Goal: Task Accomplishment & Management: Complete application form

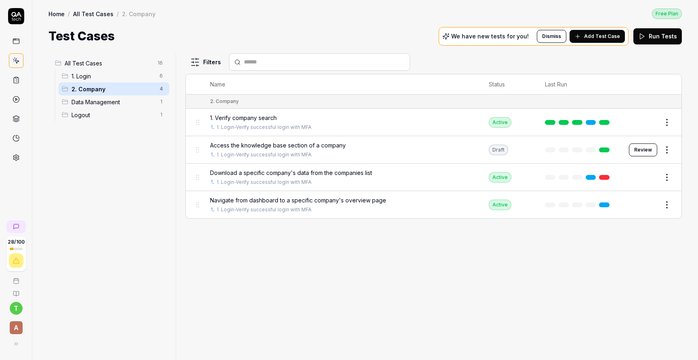
click at [588, 36] on span "Add Test Case" at bounding box center [602, 36] width 36 height 7
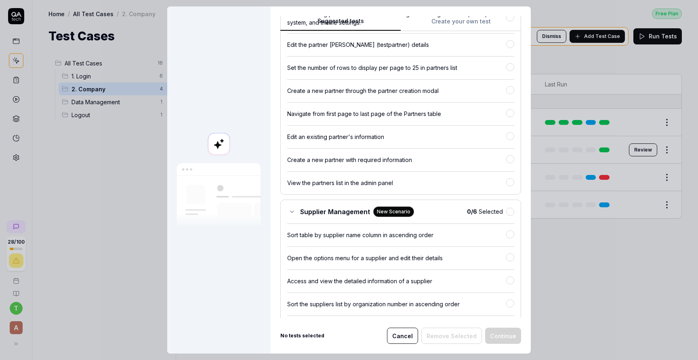
scroll to position [1908, 0]
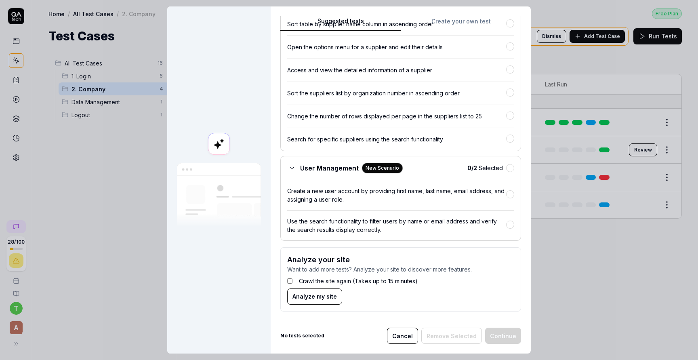
click at [412, 336] on button "Cancel" at bounding box center [402, 335] width 31 height 16
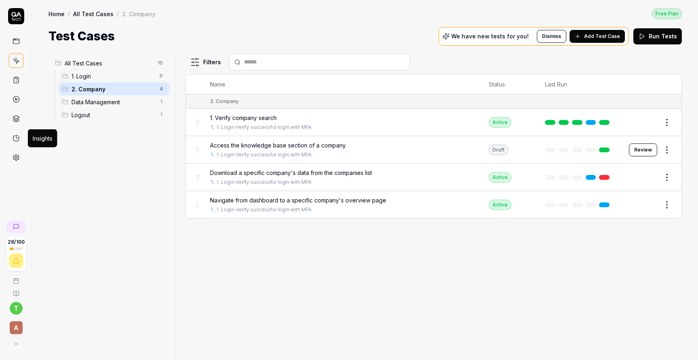
click at [19, 131] on link at bounding box center [16, 138] width 15 height 15
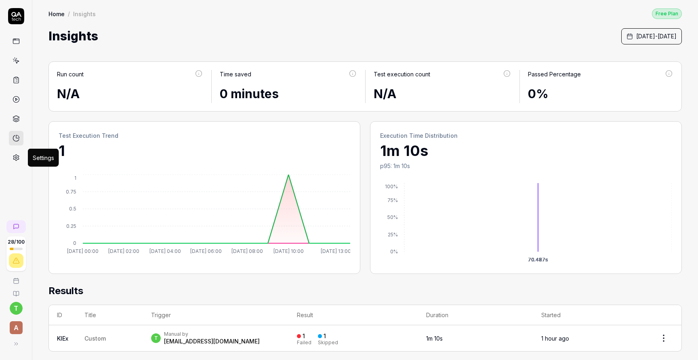
click at [19, 155] on icon at bounding box center [16, 157] width 7 height 7
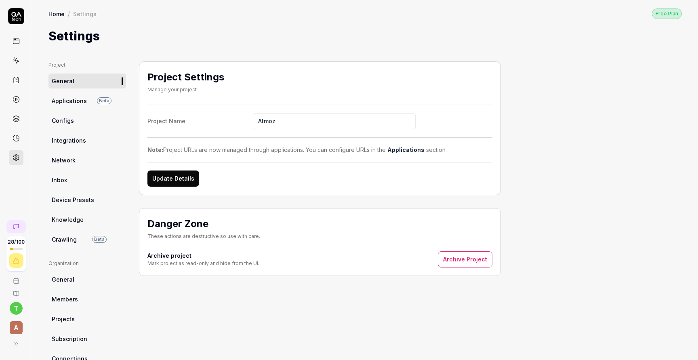
click at [75, 214] on link "Knowledge" at bounding box center [87, 219] width 78 height 15
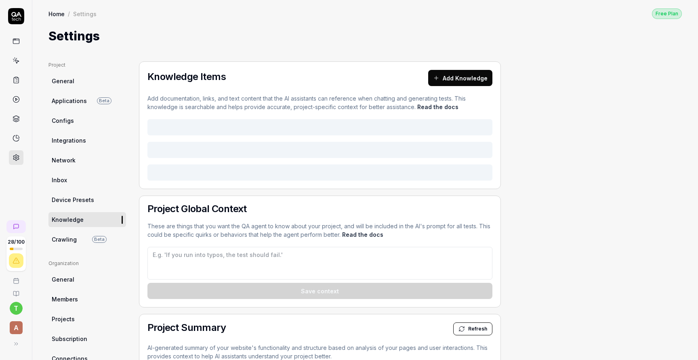
type textarea "*"
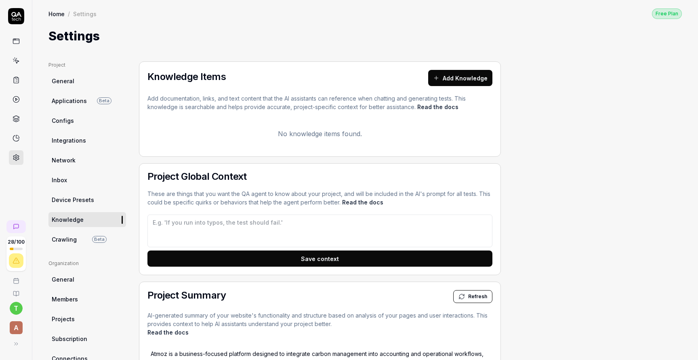
click at [452, 80] on button "Add Knowledge" at bounding box center [460, 78] width 64 height 16
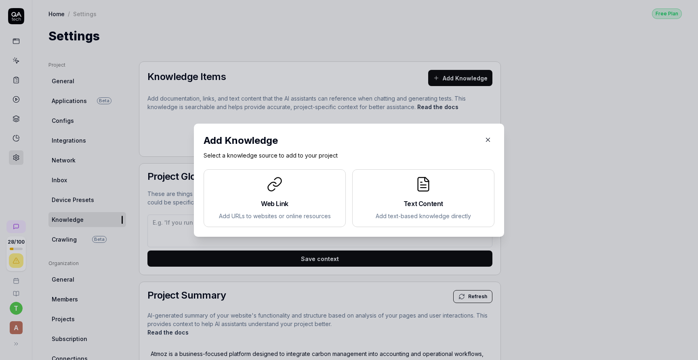
click at [285, 184] on div at bounding box center [274, 184] width 128 height 16
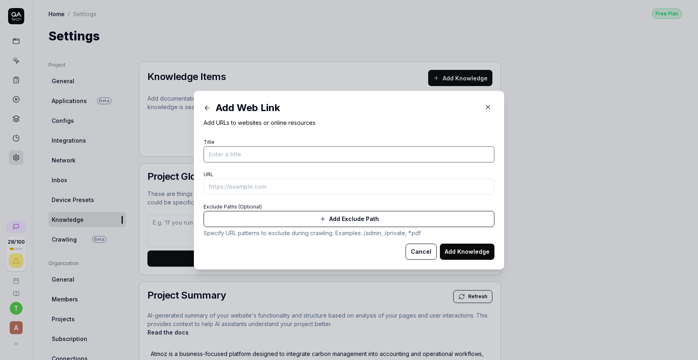
click at [296, 157] on input "Title" at bounding box center [348, 154] width 291 height 16
click at [287, 187] on input "URL" at bounding box center [348, 186] width 291 height 16
paste input "https://test.cmp.atmoztechnology.io/company/01JVCSRRJEJ03ZE6F6098GHNKH/overview…"
type input "https://test.cmp.atmoztechnology.io/company/01JVCSRRJEJ03ZE6F6098GHNKH/overview…"
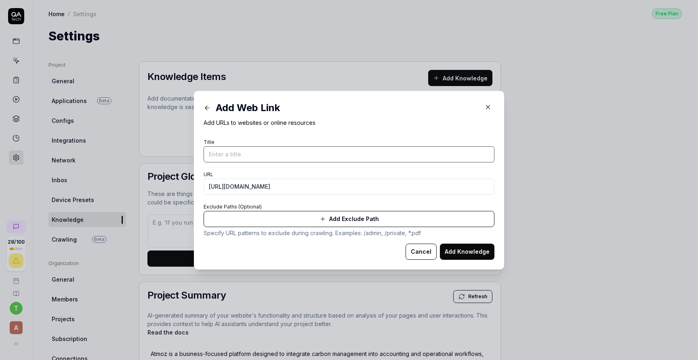
click at [289, 152] on input "Title" at bounding box center [348, 154] width 291 height 16
paste input "Åre Beverage Group AB"
type input "Åre Beverage Group AB company"
click at [472, 249] on button "Add Knowledge" at bounding box center [467, 251] width 54 height 16
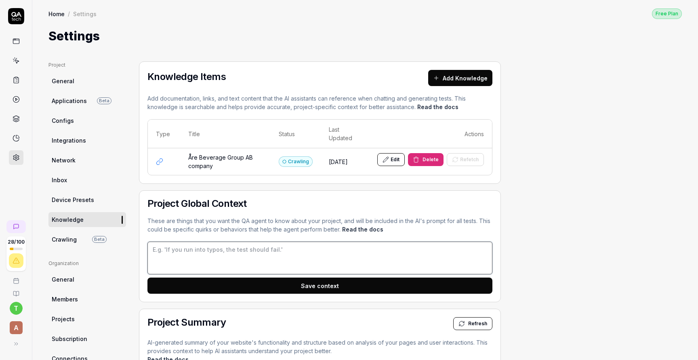
click at [409, 250] on textarea at bounding box center [319, 257] width 345 height 33
type textarea "*"
type textarea "f"
type textarea "*"
type textarea "fo"
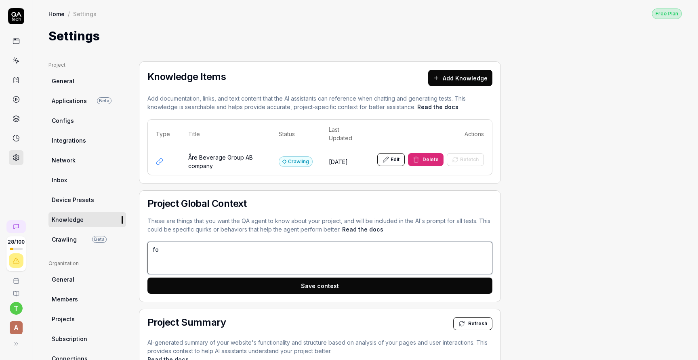
type textarea "*"
type textarea "f"
type textarea "*"
type textarea "f"
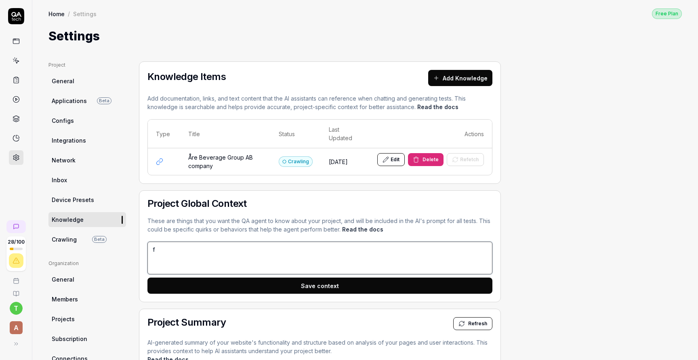
type textarea "*"
type textarea "fo"
type textarea "*"
type textarea "foc"
type textarea "*"
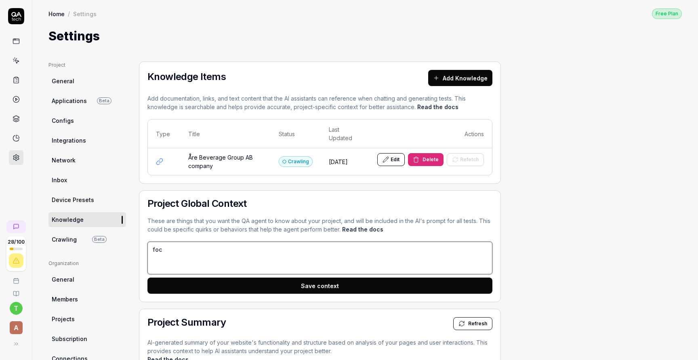
type textarea "focu"
type textarea "*"
type textarea "focus"
type textarea "*"
type textarea "focus"
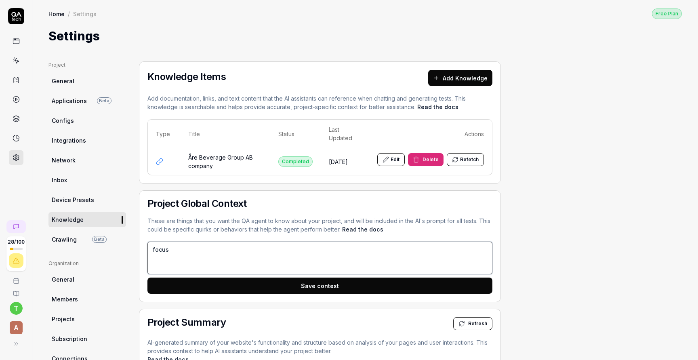
type textarea "*"
type textarea "focus o"
type textarea "*"
type textarea "focus on"
type textarea "*"
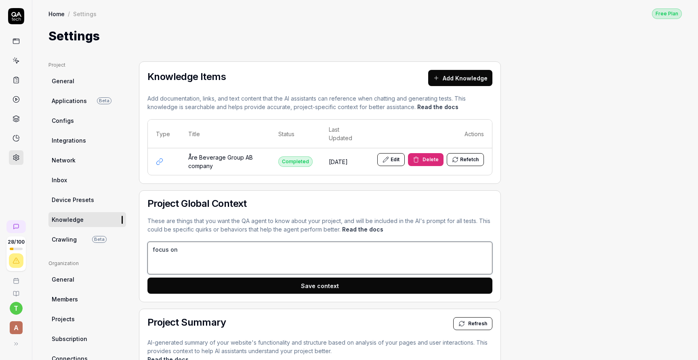
type textarea "focus on"
type textarea "*"
type textarea "focus on c"
type textarea "*"
type textarea "focus on cl"
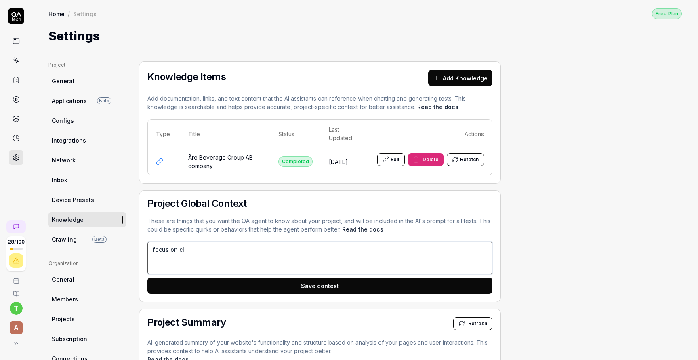
type textarea "*"
type textarea "focus on cli"
type textarea "*"
type textarea "focus on clic"
type textarea "*"
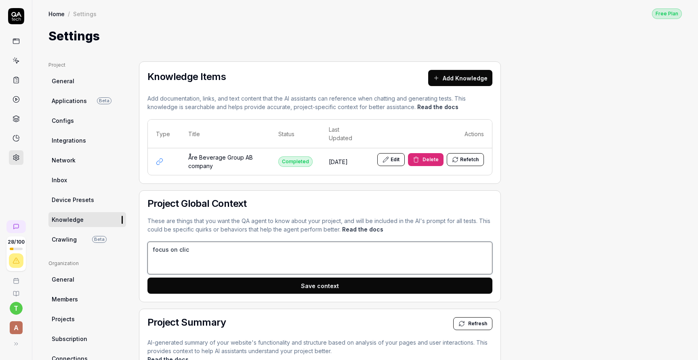
type textarea "focus on click"
type textarea "*"
type textarea "focus on clicki"
type textarea "*"
type textarea "focus on clickin"
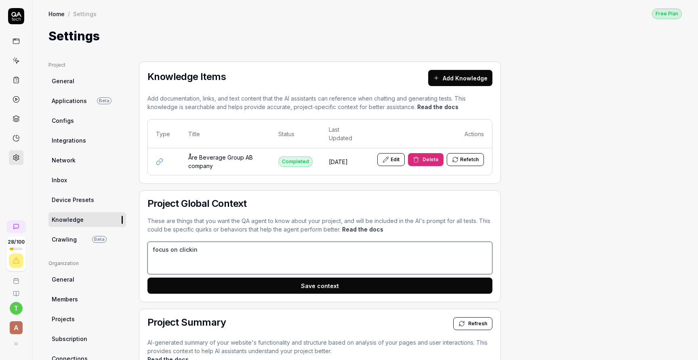
type textarea "*"
type textarea "focus on clicking"
type textarea "*"
type textarea "focus on clicking"
type textarea "*"
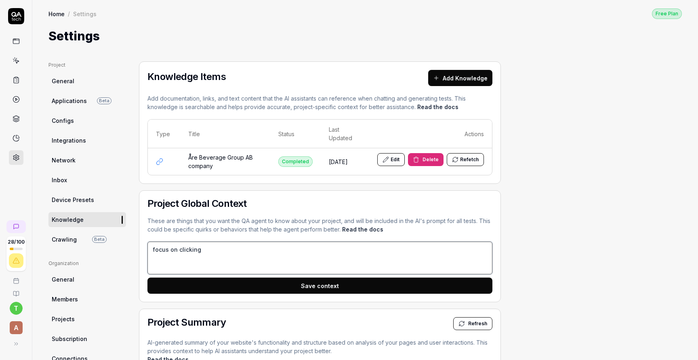
type textarea "focus on clicking"
type textarea "*"
type textarea "focus on clicking"
type textarea "*"
type textarea "focus on clicking o"
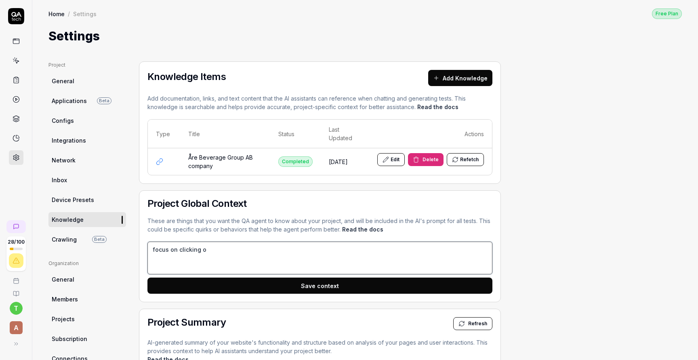
type textarea "*"
type textarea "focus on clicking on"
type textarea "*"
type textarea "focus on clicking on"
type textarea "*"
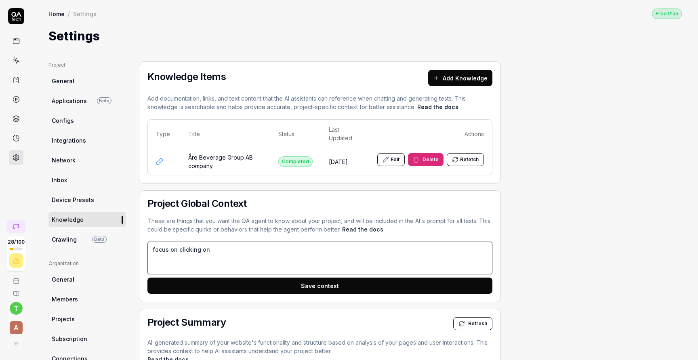
type textarea "focus on clicking on i"
type textarea "*"
type textarea "focus on clicking on in"
type textarea "*"
type textarea "focus on clicking on ind"
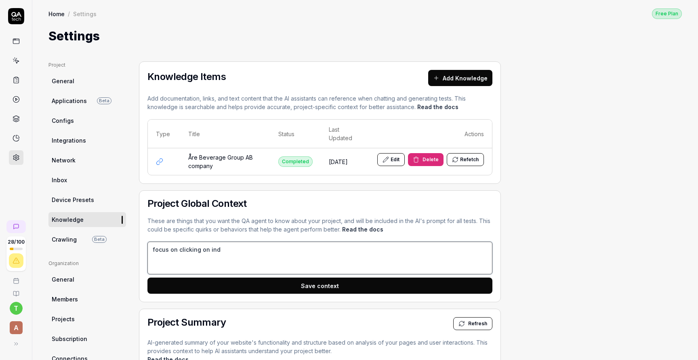
type textarea "*"
type textarea "focus on clicking on indi"
type textarea "*"
type textarea "focus on clicking on indiv"
type textarea "*"
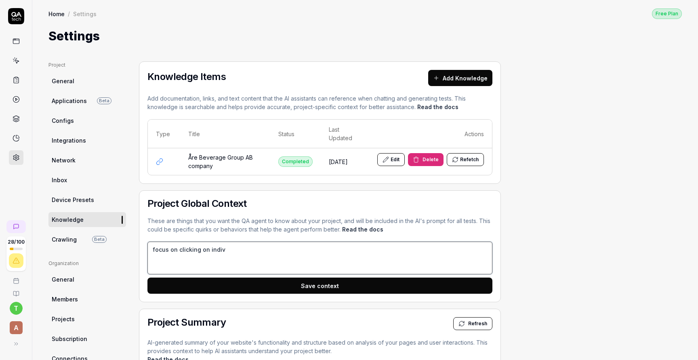
type textarea "focus on clicking on indivi"
type textarea "*"
type textarea "focus on clicking on individ"
type textarea "*"
type textarea "focus on clicking on individu"
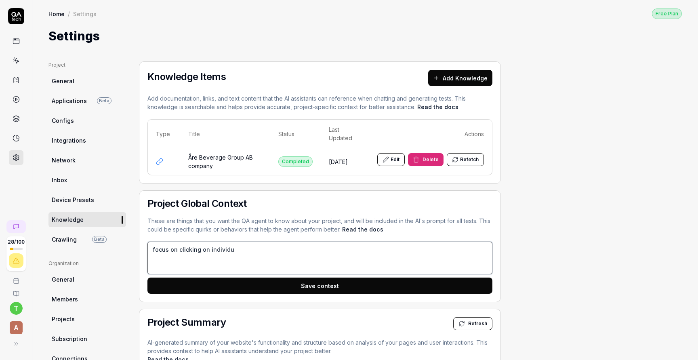
type textarea "*"
type textarea "focus on clicking on individua"
type textarea "*"
type textarea "focus on clicking on individual"
type textarea "*"
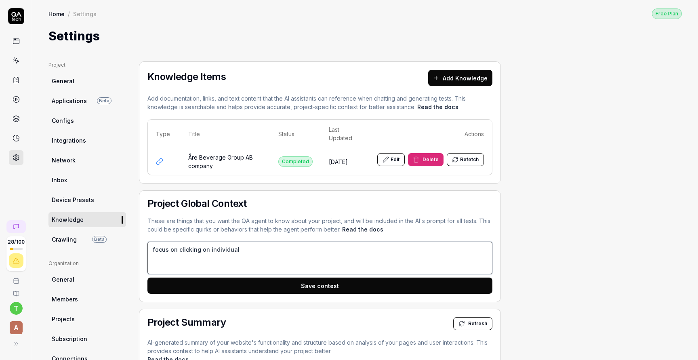
type textarea "focus on clicking on individual"
type textarea "*"
type textarea "focus on clicking on individual c"
type textarea "*"
type textarea "focus on clicking on individual co"
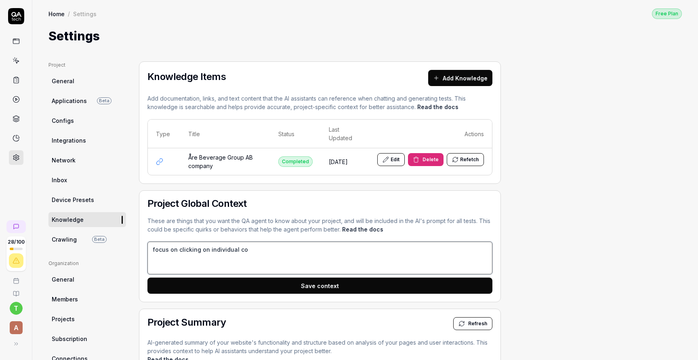
type textarea "*"
type textarea "focus on clicking on individual com"
type textarea "*"
type textarea "focus on clicking on individual comp"
type textarea "*"
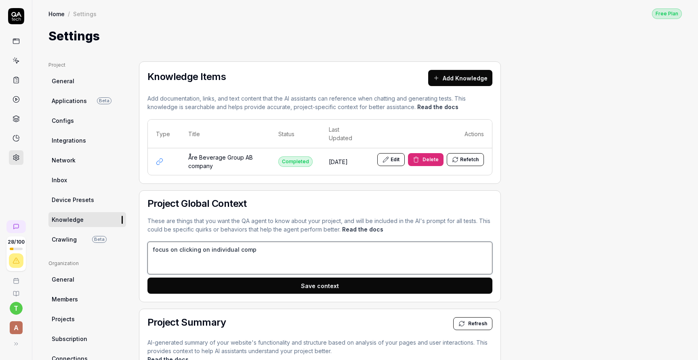
type textarea "focus on clicking on individual compa"
type textarea "*"
type textarea "focus on clicking on individual compan"
type textarea "*"
type textarea "focus on clicking on individual compani"
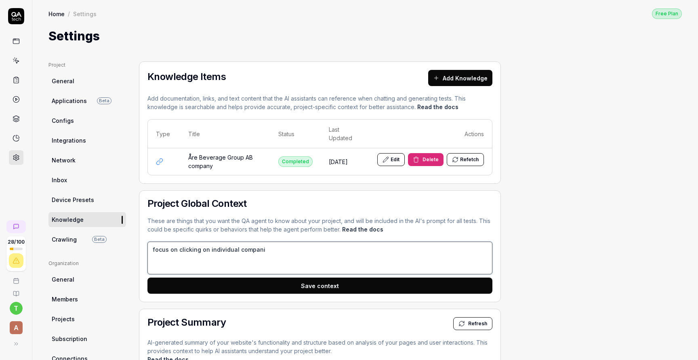
type textarea "*"
type textarea "focus on clicking on individual companie"
type textarea "*"
type textarea "focus on clicking on individual companies"
type textarea "*"
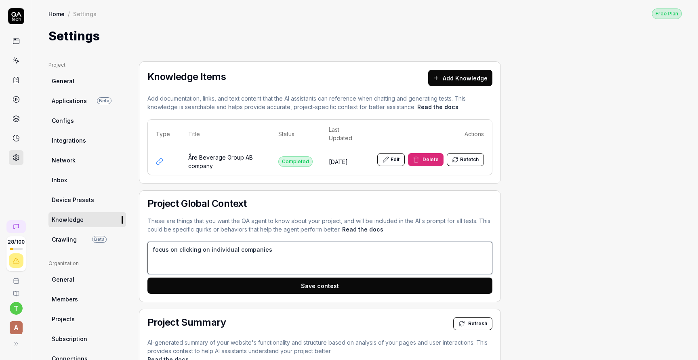
type textarea "focus on clicking on individual companies"
type textarea "*"
type textarea "focus on clicking on individual companies &"
type textarea "*"
type textarea "focus on clicking on individual companies &"
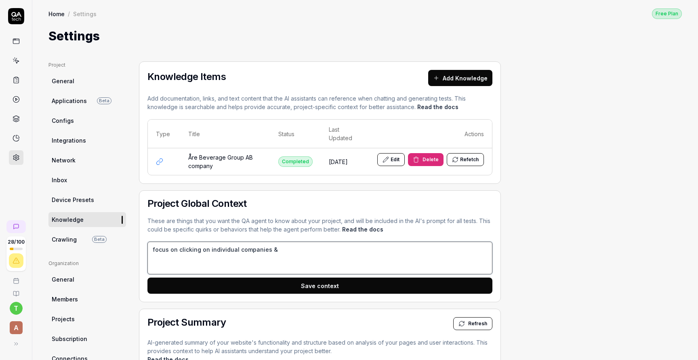
type textarea "*"
type textarea "focus on clicking on individual companies &"
type textarea "*"
type textarea "focus on clicking on individual companies"
type textarea "*"
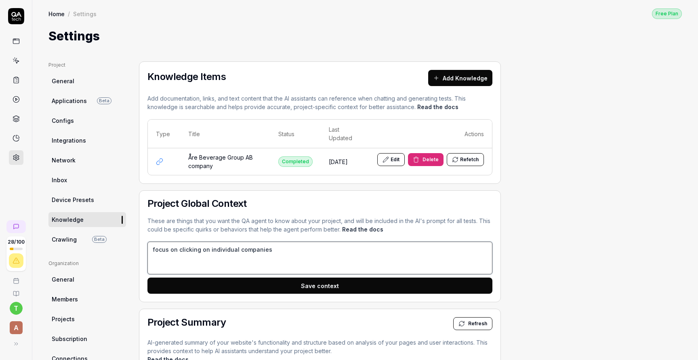
type textarea "focus on clicking on individual companies"
type textarea "*"
type textarea "focus on clicking on individual companies."
type textarea "*"
type textarea "focus on clicking on individual companies."
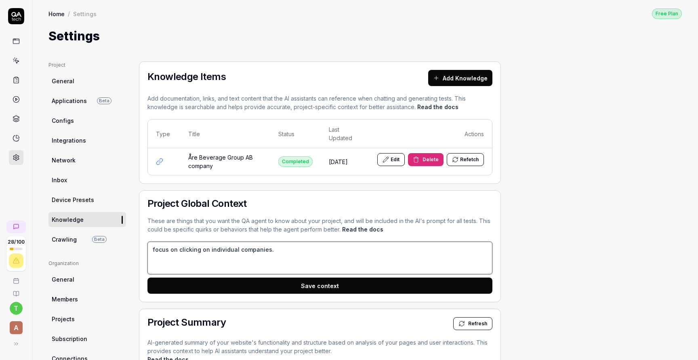
type textarea "*"
type textarea "focus on clicking on individual companies. a"
type textarea "*"
type textarea "focus on clicking on individual companies. af"
type textarea "*"
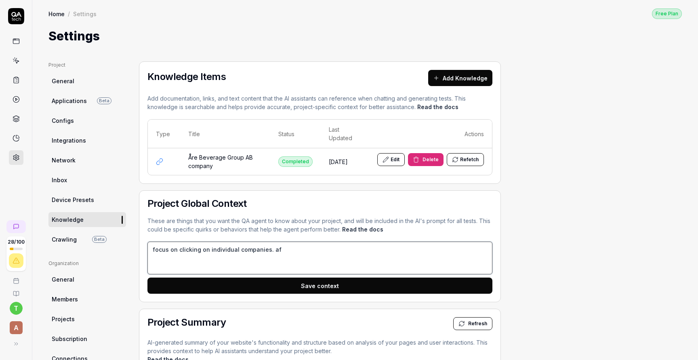
type textarea "focus on clicking on individual companies. aft"
type textarea "*"
type textarea "focus on clicking on individual companies. afte"
type textarea "*"
type textarea "focus on clicking on individual companies. after"
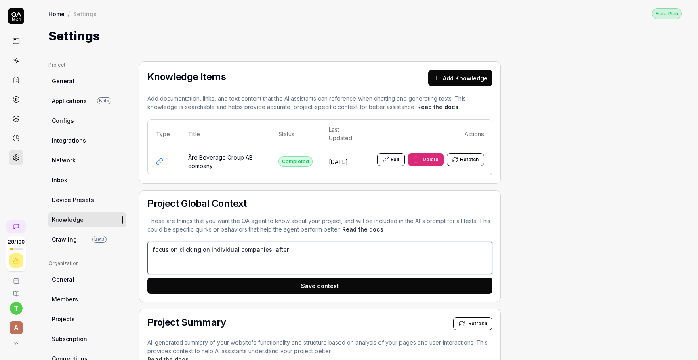
type textarea "*"
type textarea "focus on clicking on individual companies. after"
type textarea "*"
type textarea "focus on clicking on individual companies. after t"
type textarea "*"
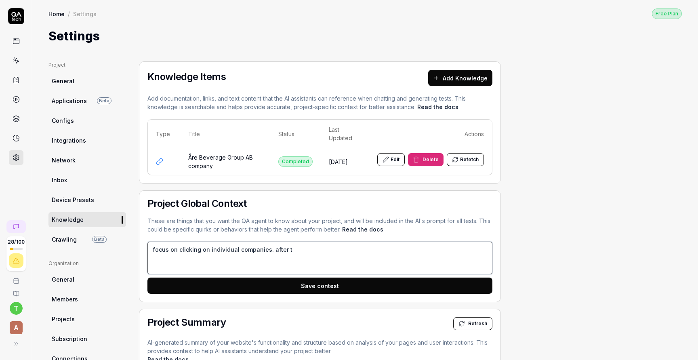
type textarea "focus on clicking on individual companies. after th"
type textarea "*"
type textarea "focus on clicking on individual companies. after tha"
type textarea "*"
type textarea "focus on clicking on individual companies. after that"
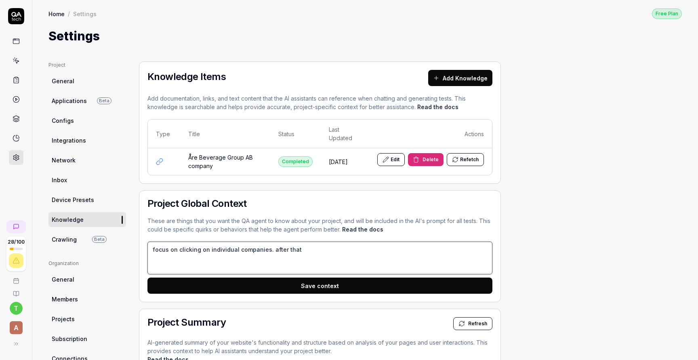
type textarea "*"
type textarea "focus on clicking on individual companies. after that"
type textarea "*"
type textarea "focus on clicking on individual companies. after that e"
type textarea "*"
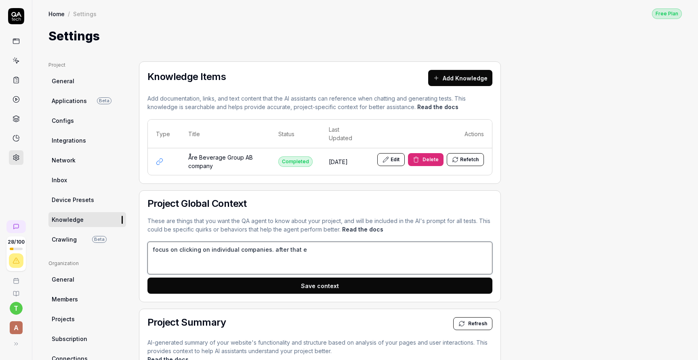
type textarea "focus on clicking on individual companies. after that ex"
type textarea "*"
type textarea "focus on clicking on individual companies. after that exp"
type textarea "*"
type textarea "focus on clicking on individual companies. after that expl"
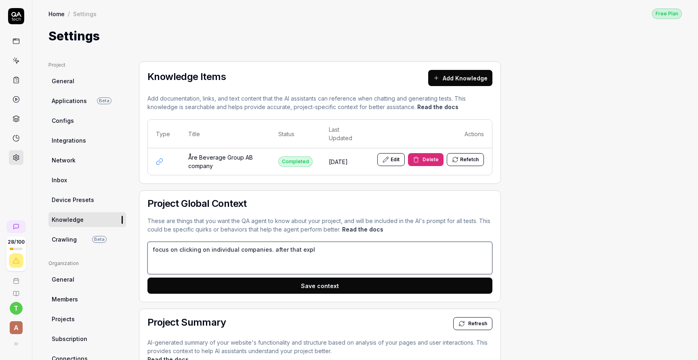
type textarea "*"
type textarea "focus on clicking on individual companies. after that explo"
type textarea "*"
type textarea "focus on clicking on individual companies. after that explor"
type textarea "*"
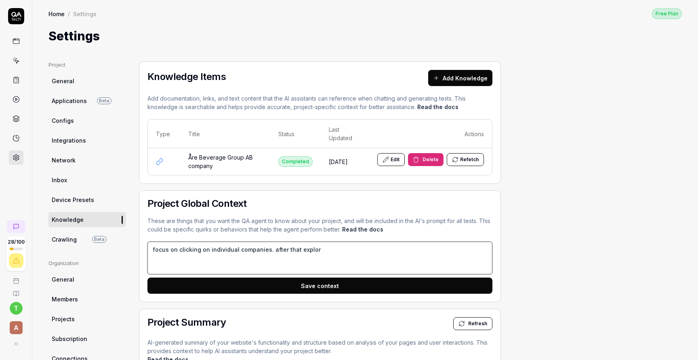
type textarea "focus on clicking on individual companies. after that explore"
type textarea "*"
type textarea "focus on clicking on individual companies. after that explore"
type textarea "*"
type textarea "focus on clicking on individual companies. after that explore y"
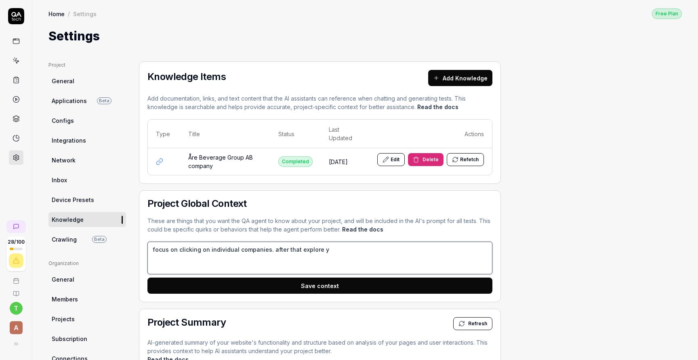
type textarea "*"
type textarea "focus on clicking on individual companies. after that explore yo"
type textarea "*"
type textarea "focus on clicking on individual companies. after that explore you"
type textarea "*"
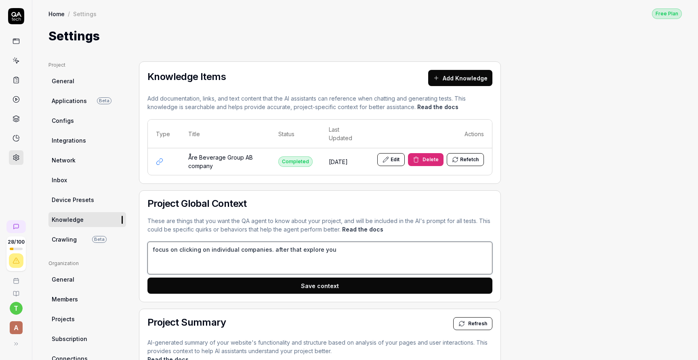
type textarea "focus on clicking on individual companies. after that explore your"
type textarea "*"
type textarea "focus on clicking on individual companies. after that explore your"
type textarea "*"
type textarea "focus on clicking on individual companies. after that explore your f"
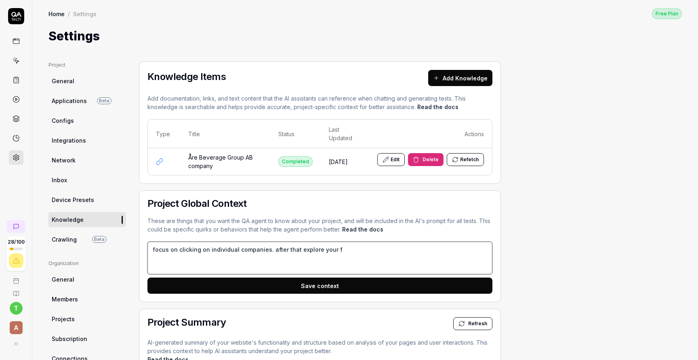
type textarea "*"
type textarea "focus on clicking on individual companies. after that explore your fo"
type textarea "*"
type textarea "focus on clicking on individual companies. after that explore your foo"
type textarea "*"
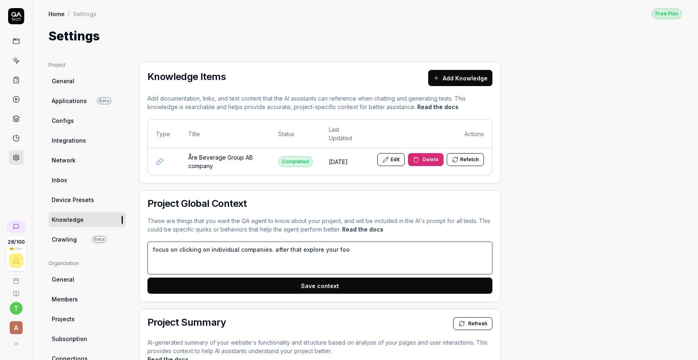
type textarea "focus on clicking on individual companies. after that explore your foot"
type textarea "*"
type textarea "focus on clicking on individual companies. after that explore your footp"
type textarea "*"
type textarea "focus on clicking on individual companies. after that explore your footpr"
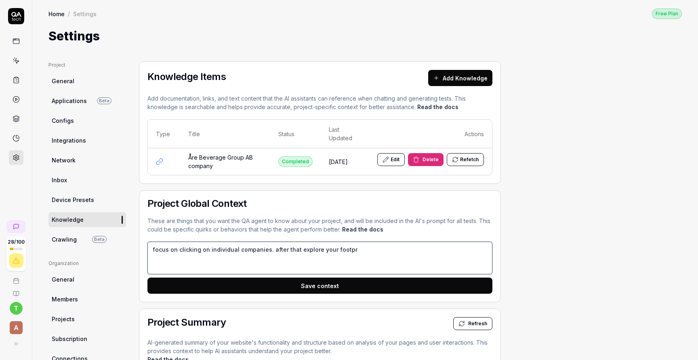
type textarea "*"
type textarea "focus on clicking on individual companies. after that explore your footpri"
type textarea "*"
type textarea "focus on clicking on individual companies. after that explore your footprin"
type textarea "*"
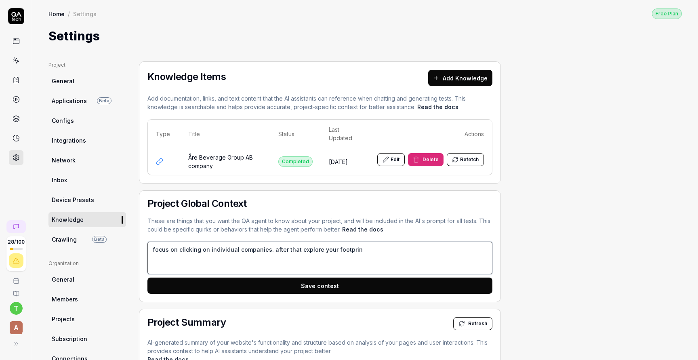
type textarea "focus on clicking on individual companies. after that explore your footprint"
type textarea "*"
type textarea "focus on clicking on individual companies. after that explore your footprint"
type textarea "*"
type textarea "focus on clicking on individual companies. after that explore your footprint p"
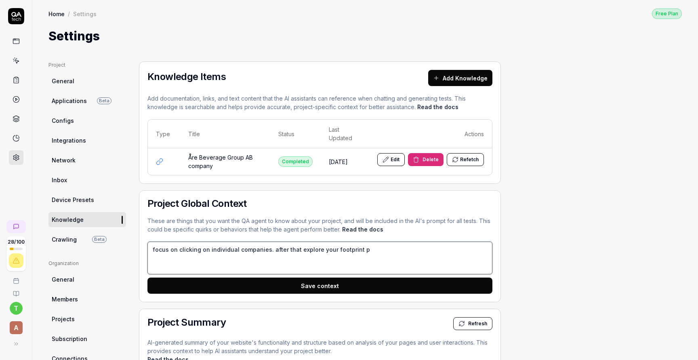
type textarea "*"
type textarea "focus on clicking on individual companies. after that explore your footprint pa"
type textarea "*"
type textarea "focus on clicking on individual companies. after that explore your footprint pag"
type textarea "*"
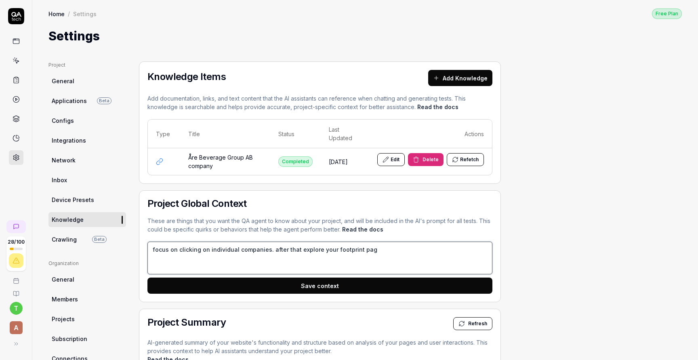
type textarea "focus on clicking on individual companies. after that explore your footprint pa…"
type textarea "*"
type textarea "focus on clicking on individual companies. after that explore your footprint pa…"
type textarea "*"
type textarea "focus on clicking on individual companies. after that explore your footprint pa…"
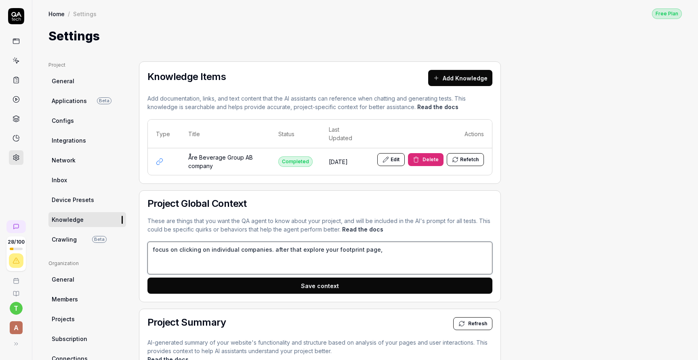
type textarea "*"
type textarea "focus on clicking on individual companies. after that explore your footprint pa…"
type textarea "*"
type textarea "focus on clicking on individual companies. after that explore your footprint pa…"
type textarea "*"
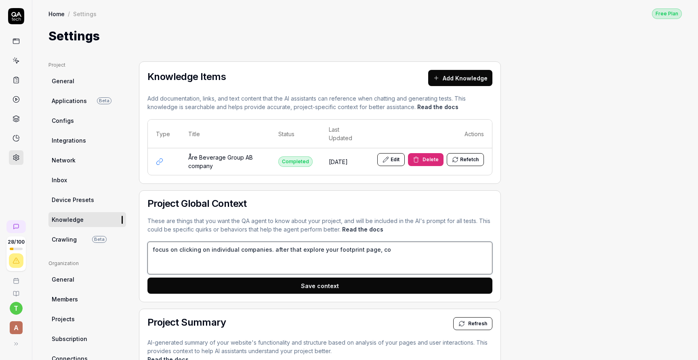
type textarea "focus on clicking on individual companies. after that explore your footprint pa…"
type textarea "*"
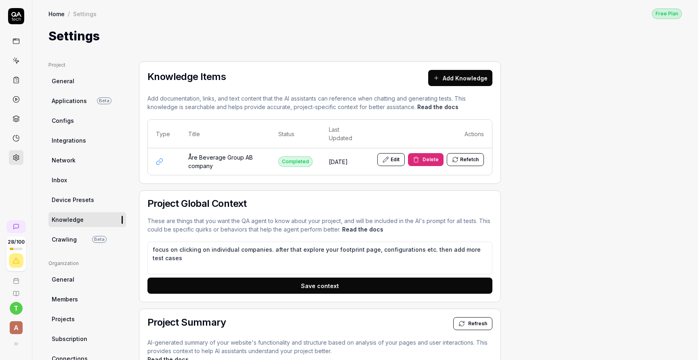
click at [397, 283] on button "Save context" at bounding box center [319, 285] width 345 height 16
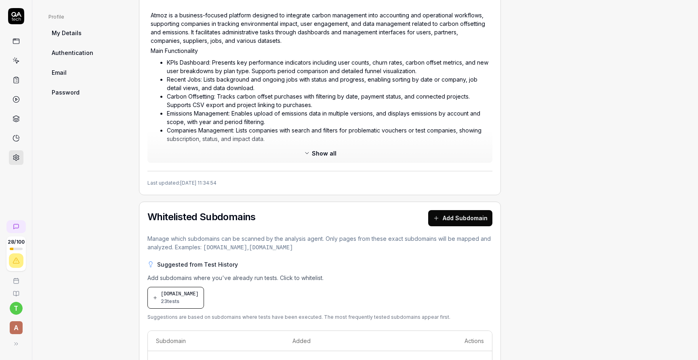
scroll to position [344, 0]
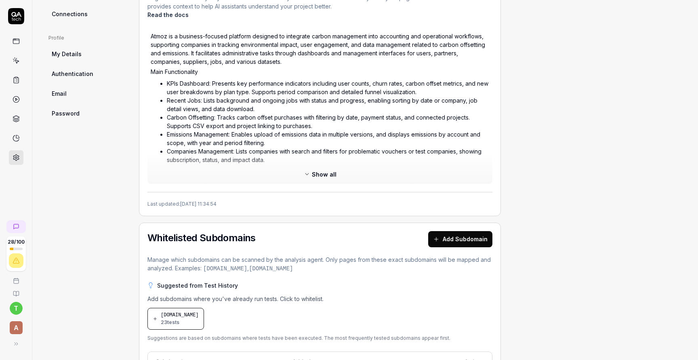
click at [317, 176] on span "Show all" at bounding box center [324, 174] width 25 height 8
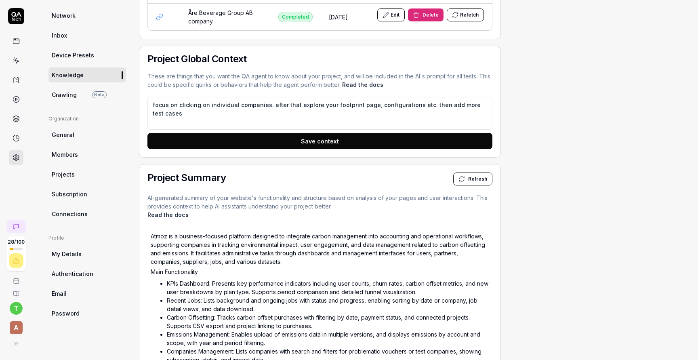
scroll to position [200, 0]
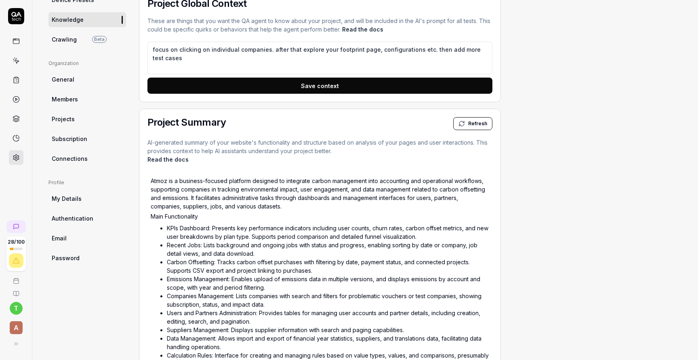
click at [320, 84] on button "Save context" at bounding box center [319, 86] width 345 height 16
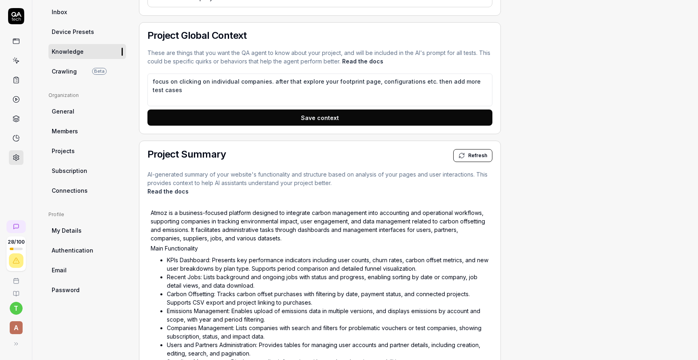
click at [80, 68] on link "Crawling Beta" at bounding box center [87, 71] width 78 height 15
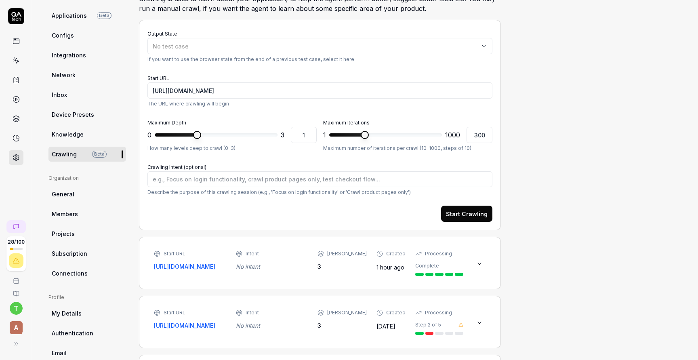
scroll to position [86, 0]
click at [258, 176] on textarea "Crawling Intent (optional)" at bounding box center [319, 179] width 345 height 16
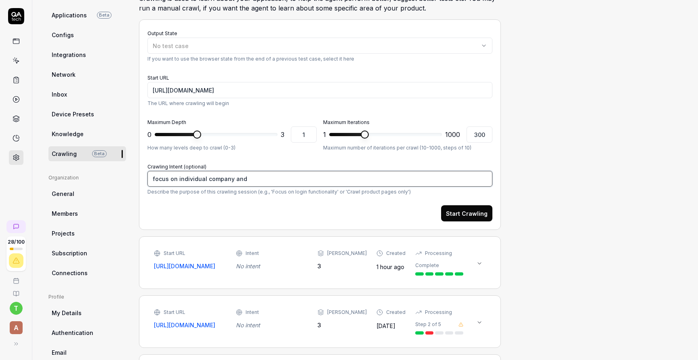
click at [153, 177] on textarea "focus on individual company and" at bounding box center [319, 179] width 345 height 16
click at [260, 179] on textarea "Focus on individual company and" at bounding box center [319, 179] width 345 height 16
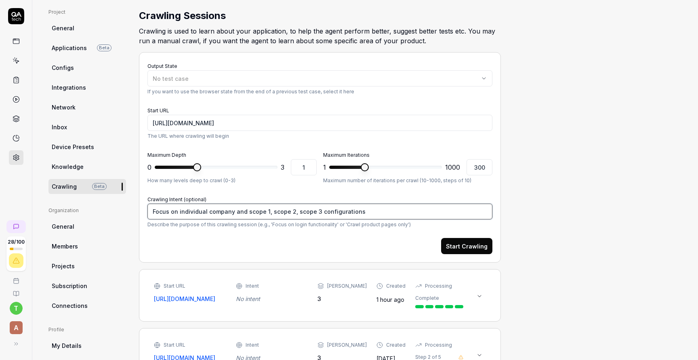
scroll to position [51, 0]
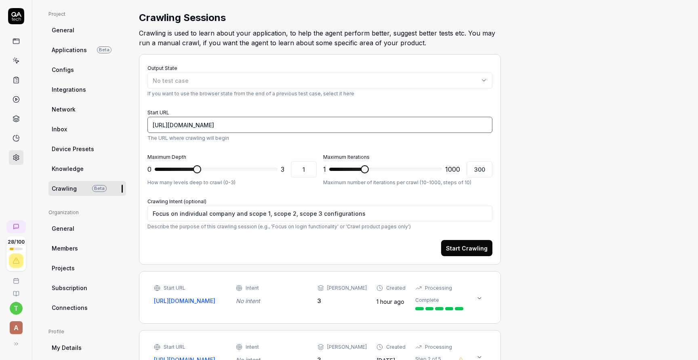
click at [275, 125] on input "[URL][DOMAIN_NAME]" at bounding box center [319, 125] width 345 height 16
paste input "company/01JVCSRRJEJ03ZE6F6098GHNKH/configure/scope1?period=01JVCSRXWRE56RQV6H09…"
click at [470, 247] on button "Start Crawling" at bounding box center [466, 248] width 51 height 16
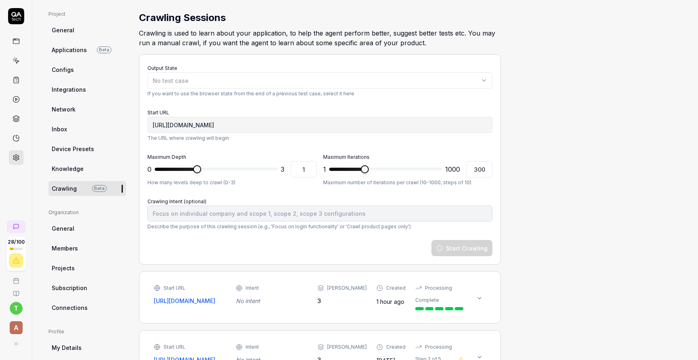
scroll to position [0, 0]
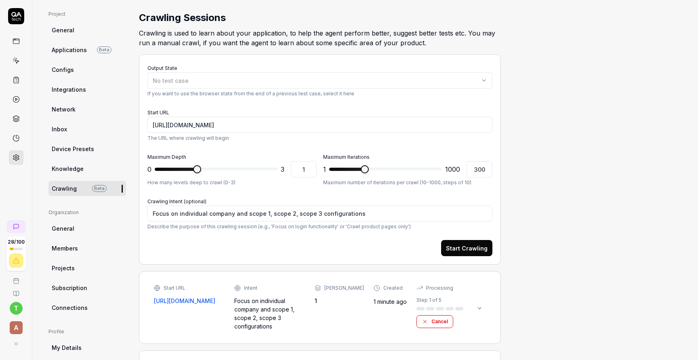
click at [104, 167] on link "Knowledge" at bounding box center [87, 168] width 78 height 15
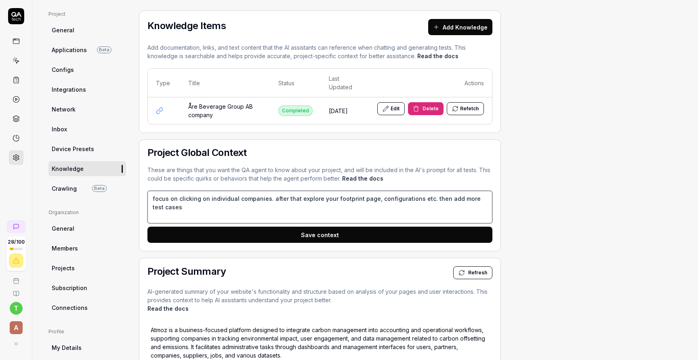
click at [262, 216] on textarea "focus on clicking on individual companies. after that explore your footprint pa…" at bounding box center [319, 207] width 345 height 33
click at [155, 197] on textarea "focus on clicking on individual companies. after that explore your footprint pa…" at bounding box center [319, 207] width 345 height 33
click at [209, 210] on textarea "Focus on clicking on individual companies. after that explore your footprint pa…" at bounding box center [319, 207] width 345 height 33
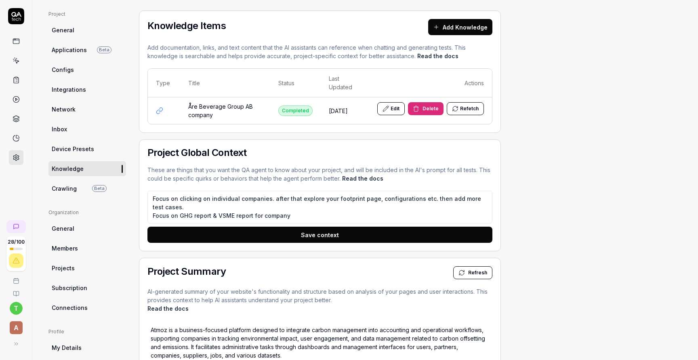
click at [303, 232] on button "Save context" at bounding box center [319, 234] width 345 height 16
click at [456, 20] on button "Add Knowledge" at bounding box center [460, 27] width 64 height 16
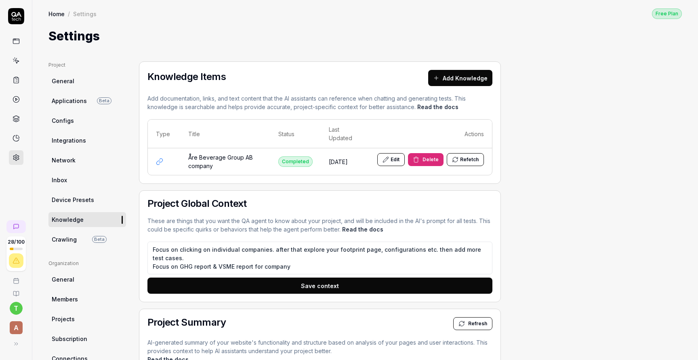
click at [17, 36] on link at bounding box center [16, 41] width 15 height 15
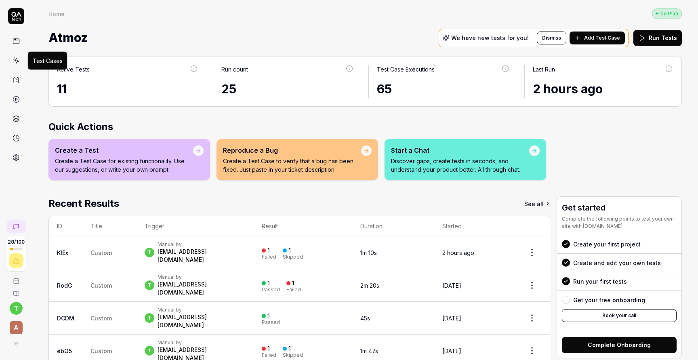
click at [13, 59] on icon at bounding box center [16, 60] width 7 height 7
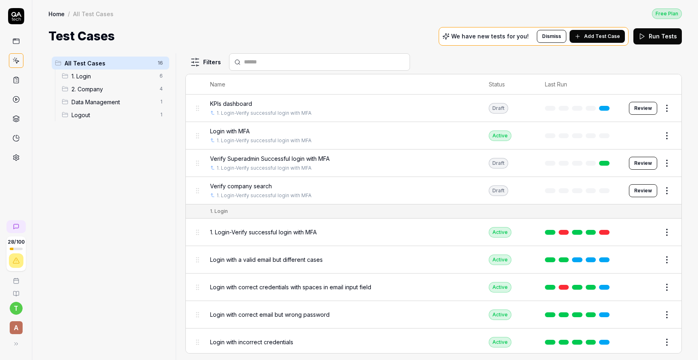
click at [101, 87] on span "2. Company" at bounding box center [112, 89] width 83 height 8
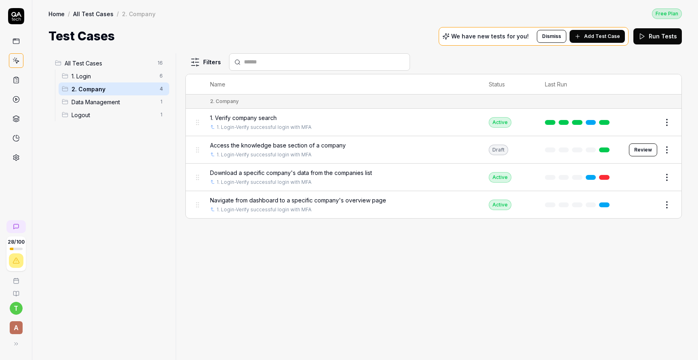
click at [600, 34] on span "Add Test Case" at bounding box center [602, 36] width 36 height 7
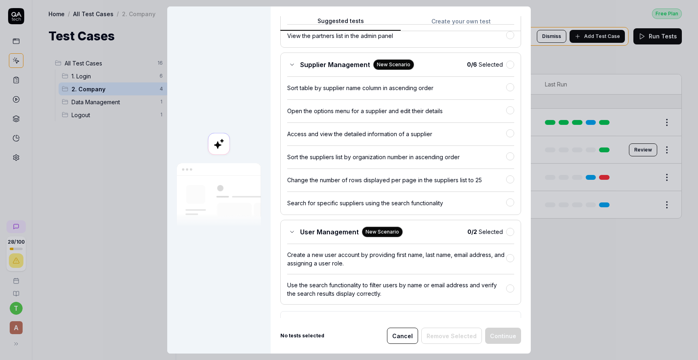
scroll to position [1939, 0]
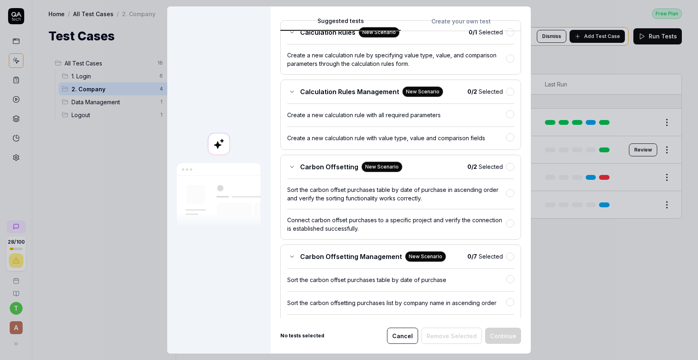
click at [469, 17] on button "Create your own test" at bounding box center [460, 24] width 120 height 15
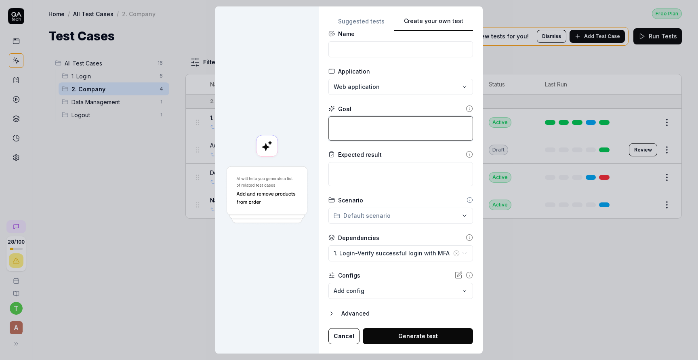
click at [420, 125] on textarea at bounding box center [400, 128] width 145 height 24
click at [434, 173] on textarea at bounding box center [400, 174] width 145 height 24
click at [354, 134] on textarea "Verify Loading Explore your footprint page of the coampany" at bounding box center [400, 128] width 145 height 24
click at [439, 332] on button "Generate test" at bounding box center [418, 336] width 110 height 16
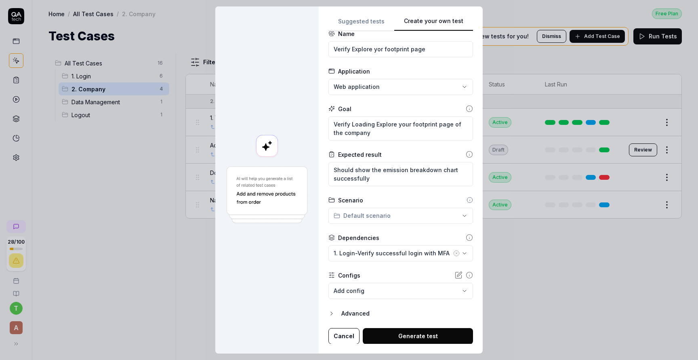
click at [429, 329] on button "Generate test" at bounding box center [418, 336] width 110 height 16
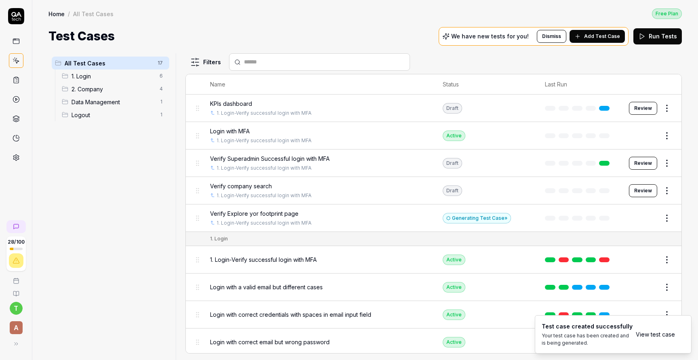
click at [115, 93] on div "2. Company 4" at bounding box center [114, 88] width 111 height 13
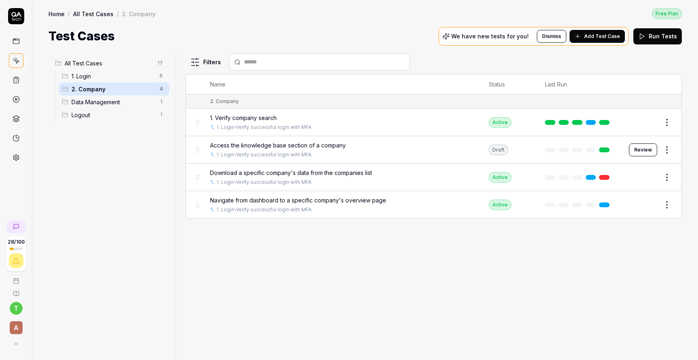
click at [134, 79] on span "1. Login" at bounding box center [112, 76] width 83 height 8
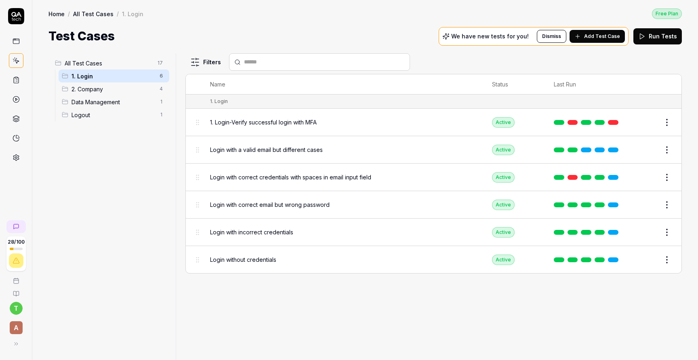
click at [135, 85] on span "2. Company" at bounding box center [112, 89] width 83 height 8
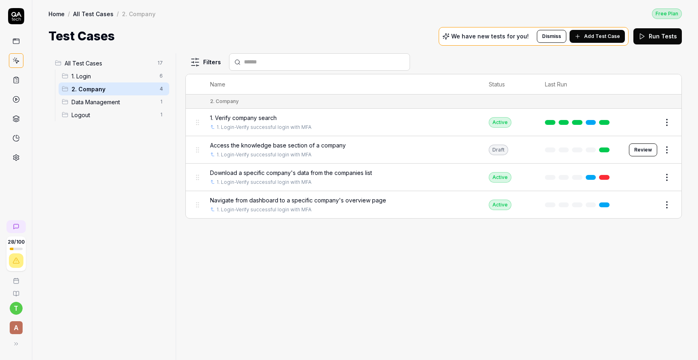
click at [122, 115] on span "Logout" at bounding box center [112, 115] width 83 height 8
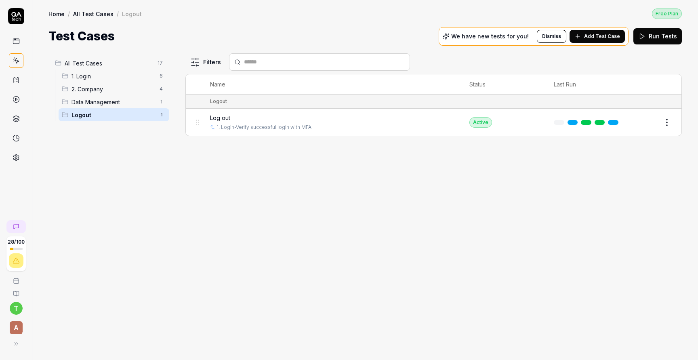
click at [119, 103] on span "Data Management" at bounding box center [112, 102] width 83 height 8
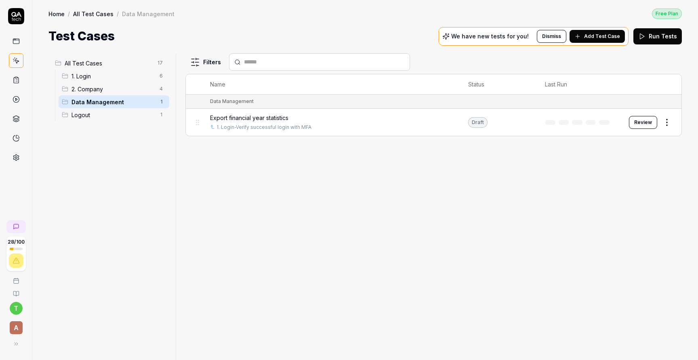
click at [113, 86] on span "2. Company" at bounding box center [112, 89] width 83 height 8
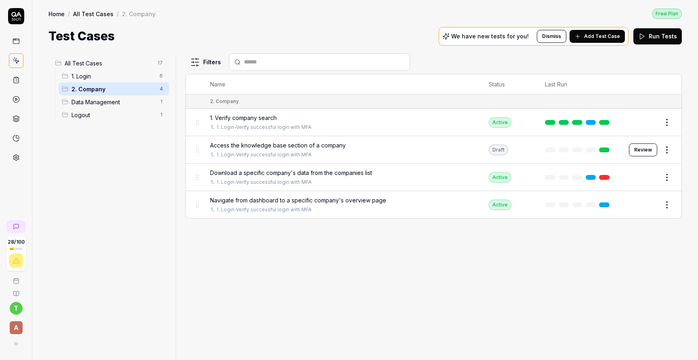
click at [114, 73] on span "1. Login" at bounding box center [112, 76] width 83 height 8
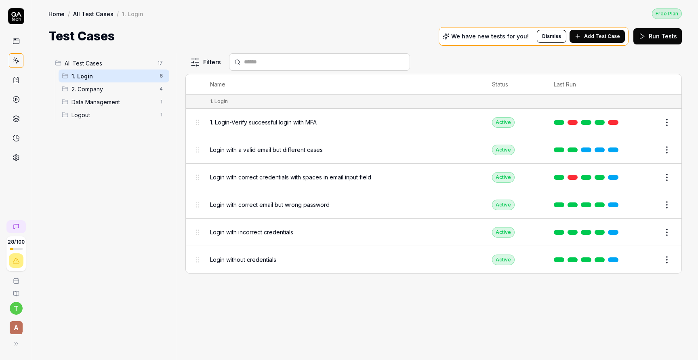
click at [92, 63] on span "All Test Cases" at bounding box center [109, 63] width 88 height 8
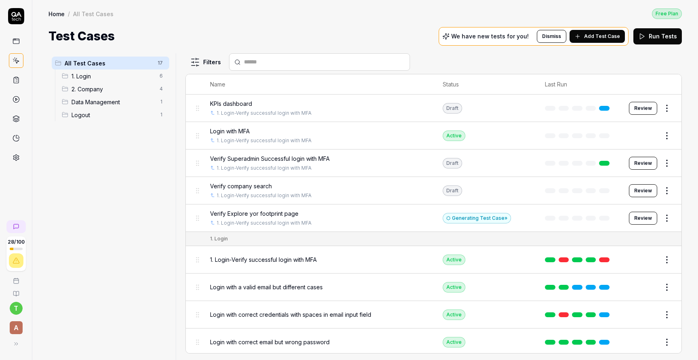
click at [97, 73] on span "1. Login" at bounding box center [112, 76] width 83 height 8
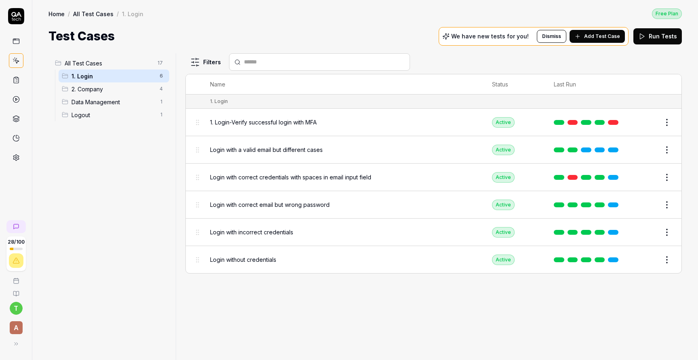
click at [107, 85] on span "2. Company" at bounding box center [112, 89] width 83 height 8
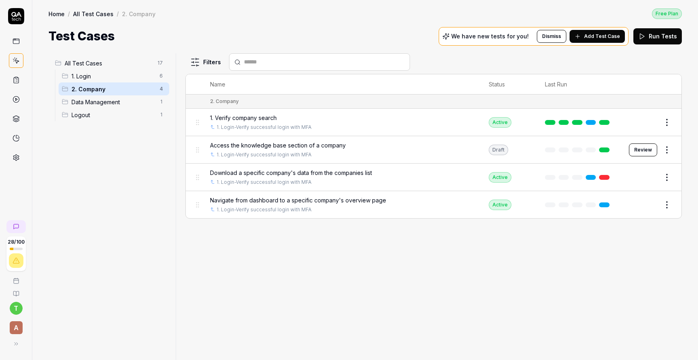
click at [118, 102] on span "Data Management" at bounding box center [112, 102] width 83 height 8
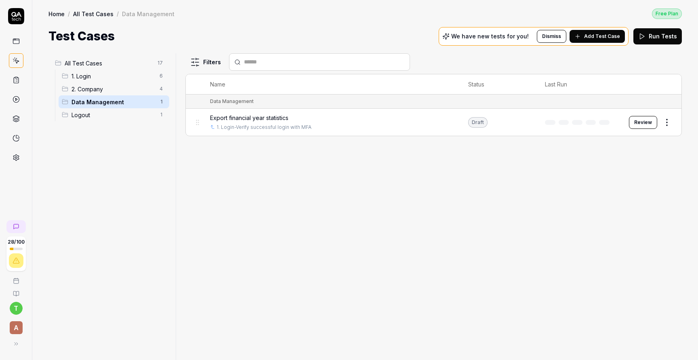
click at [109, 115] on span "Logout" at bounding box center [112, 115] width 83 height 8
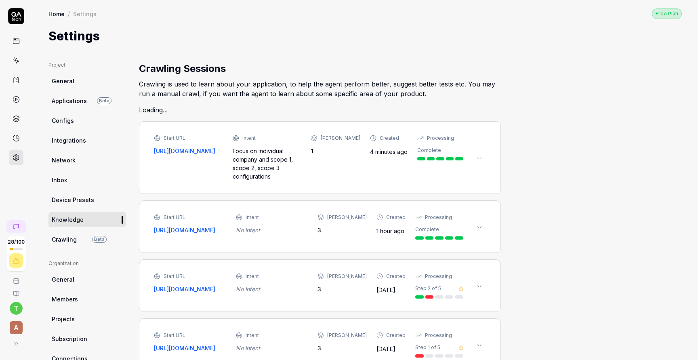
type textarea "*"
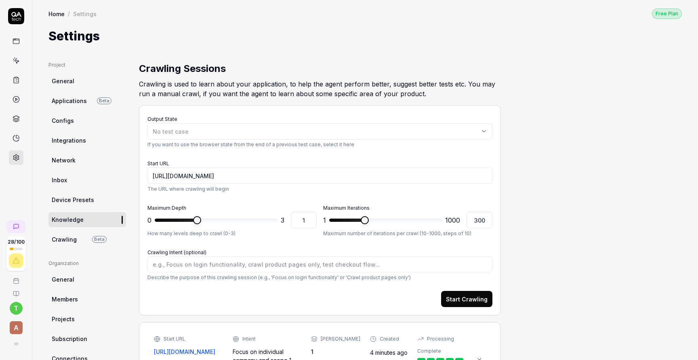
click at [51, 86] on link "General" at bounding box center [87, 80] width 78 height 15
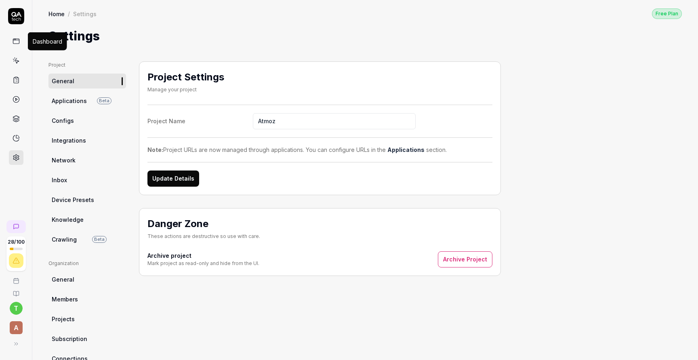
click at [18, 42] on icon at bounding box center [16, 41] width 7 height 7
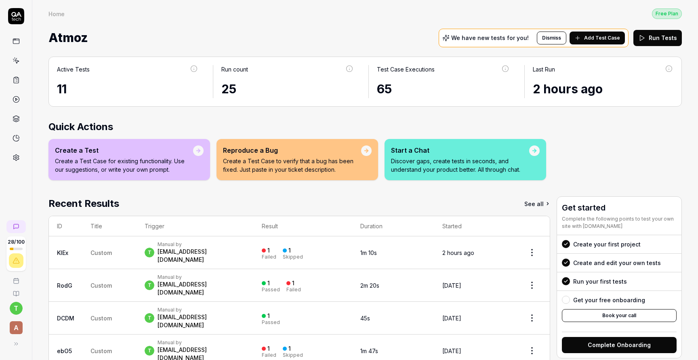
click at [12, 31] on div at bounding box center [16, 86] width 32 height 157
click at [21, 58] on link at bounding box center [16, 60] width 15 height 15
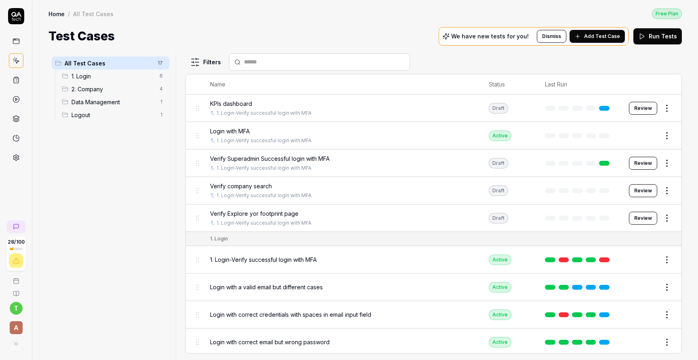
click at [272, 211] on span "Verify Explore yor footprint page" at bounding box center [254, 213] width 88 height 8
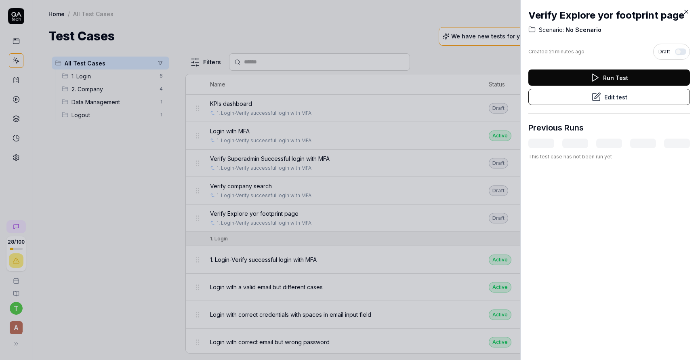
click at [618, 97] on button "Edit test" at bounding box center [608, 97] width 161 height 16
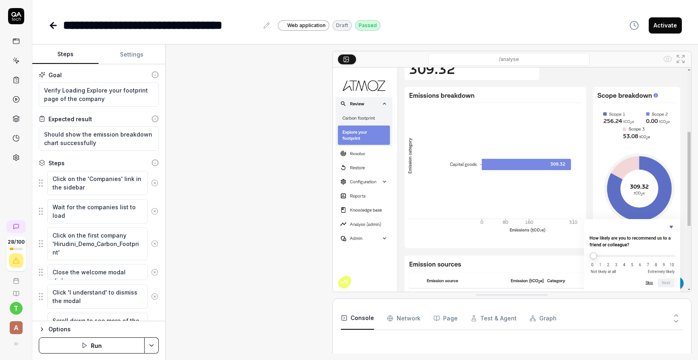
scroll to position [375, 0]
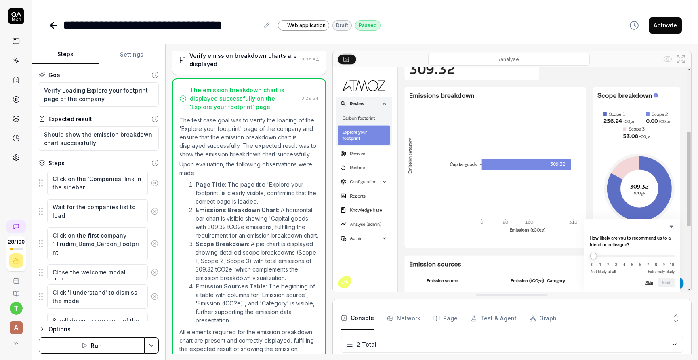
click at [669, 27] on button "Activate" at bounding box center [664, 25] width 33 height 16
click at [104, 344] on button "Run" at bounding box center [92, 345] width 106 height 16
click at [55, 25] on icon at bounding box center [53, 25] width 6 height 0
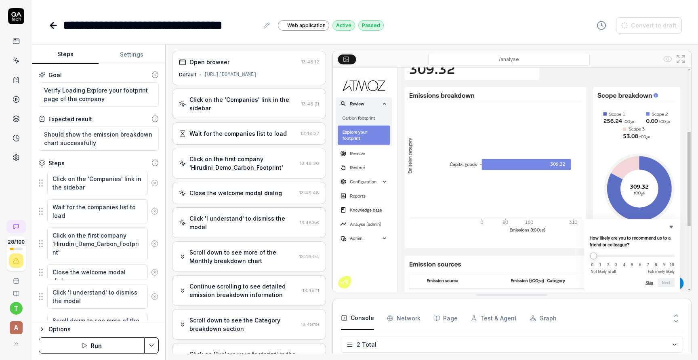
click at [56, 31] on link at bounding box center [53, 25] width 11 height 16
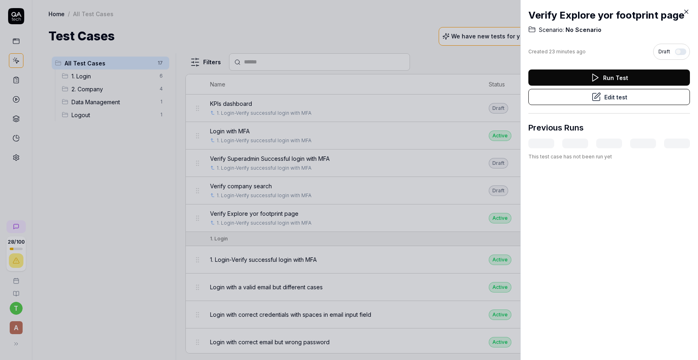
click at [239, 42] on div at bounding box center [349, 180] width 698 height 360
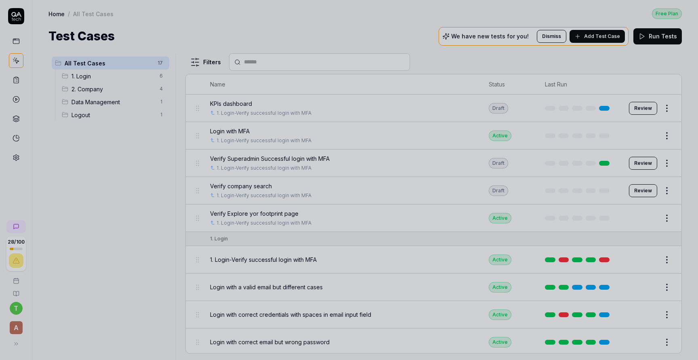
click at [239, 42] on div at bounding box center [349, 180] width 698 height 360
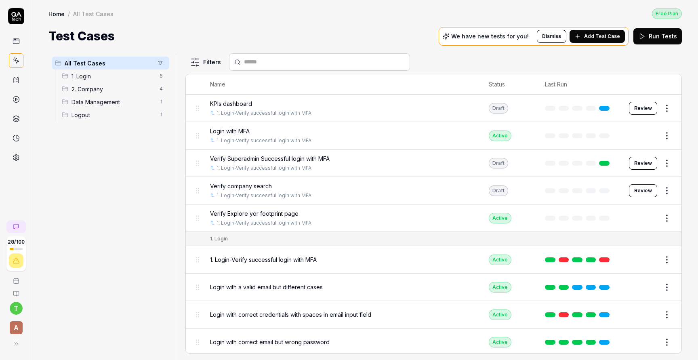
click at [300, 232] on td "1. Login" at bounding box center [441, 239] width 479 height 14
click at [671, 187] on html "28 / 100 t A Home / All Test Cases Free Plan Home / All Test Cases Free Plan Te…" at bounding box center [349, 210] width 698 height 420
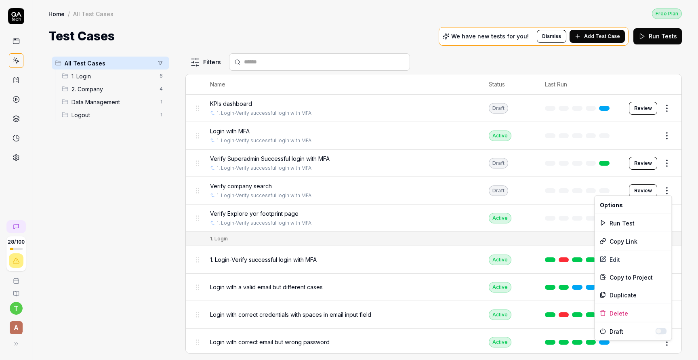
click at [651, 189] on html "28 / 100 t A Home / All Test Cases Free Plan Home / All Test Cases Free Plan Te…" at bounding box center [349, 210] width 698 height 420
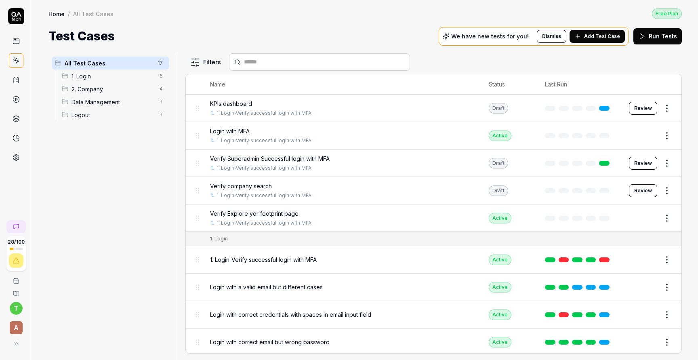
click at [651, 189] on button "Review" at bounding box center [643, 190] width 28 height 13
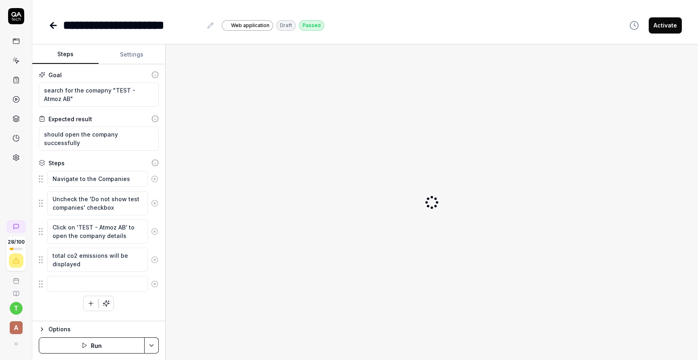
click at [667, 28] on button "Activate" at bounding box center [664, 25] width 33 height 16
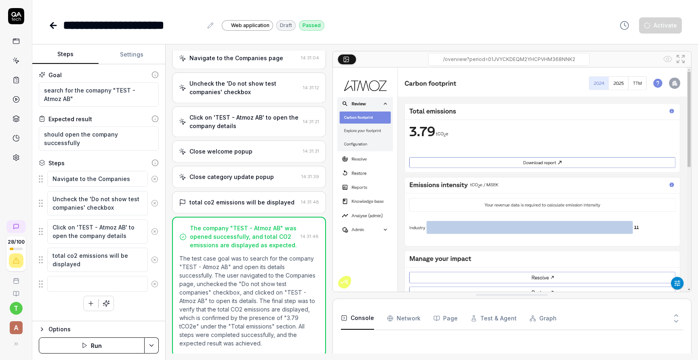
type textarea "*"
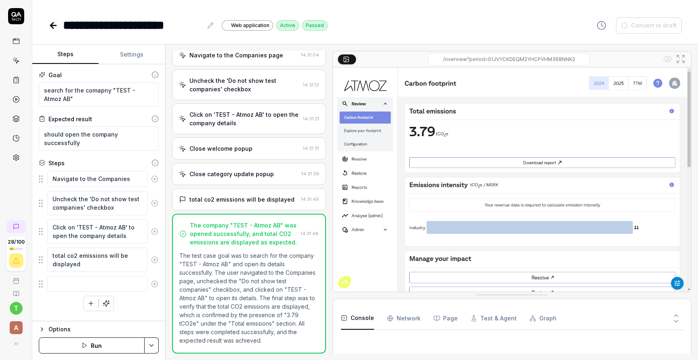
scroll to position [32, 0]
click at [50, 21] on icon at bounding box center [53, 26] width 10 height 10
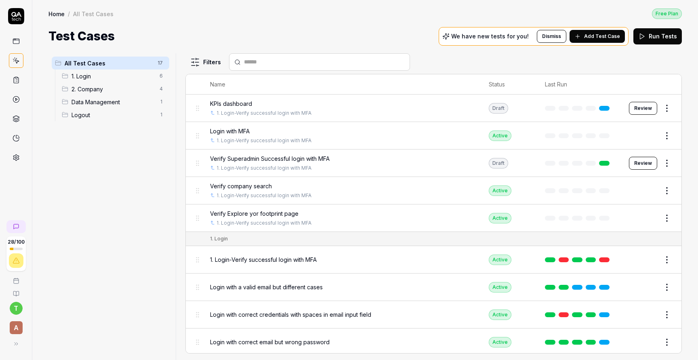
click at [599, 40] on button "Add Test Case" at bounding box center [596, 36] width 55 height 13
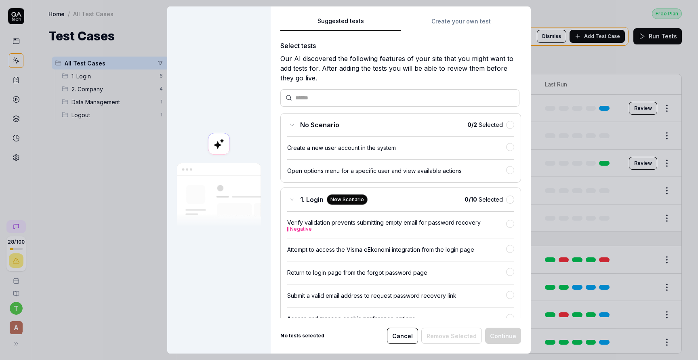
click at [456, 17] on button "Create your own test" at bounding box center [460, 24] width 120 height 15
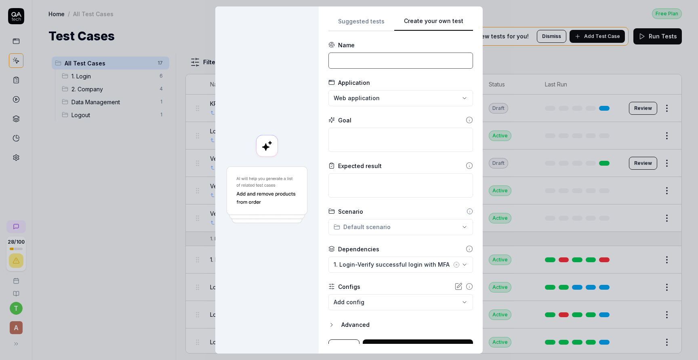
click at [376, 67] on input at bounding box center [400, 60] width 145 height 16
click at [411, 61] on input "Verify company search" at bounding box center [400, 60] width 145 height 16
type input "Verify Resolve page"
click at [390, 145] on textarea at bounding box center [400, 140] width 145 height 24
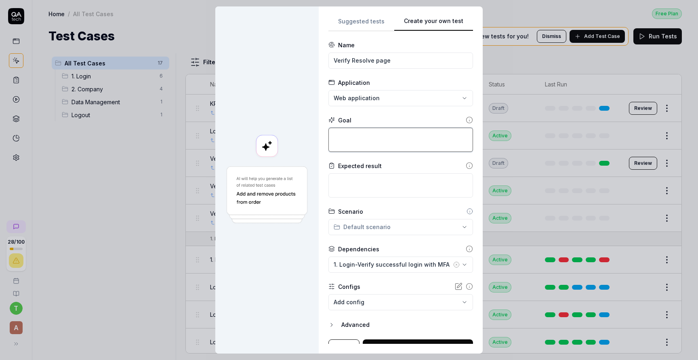
click at [377, 128] on textarea at bounding box center [400, 140] width 145 height 24
type textarea "*"
type textarea "S"
type textarea "*"
type textarea "Sh"
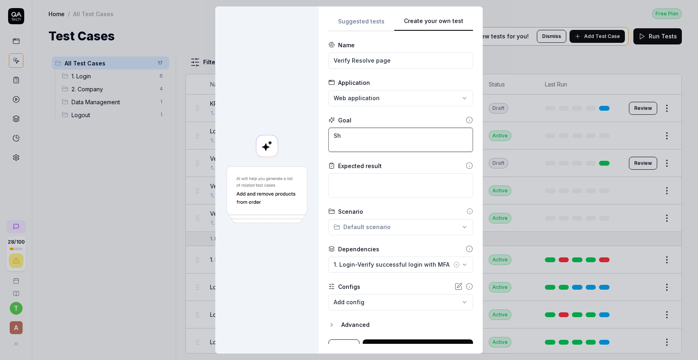
type textarea "*"
type textarea "Sho"
type textarea "*"
type textarea "Shou"
type textarea "*"
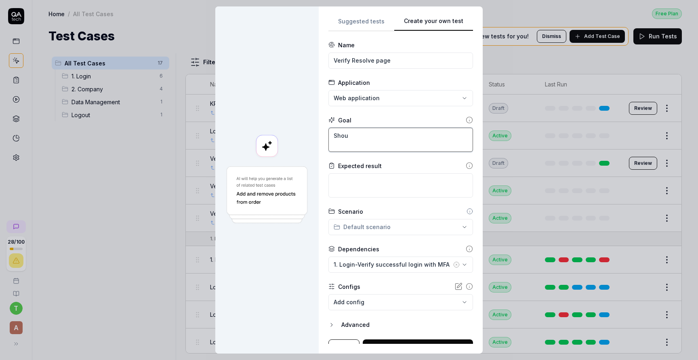
type textarea "Shoul"
type textarea "*"
type textarea "Should"
type textarea "*"
type textarea "Should"
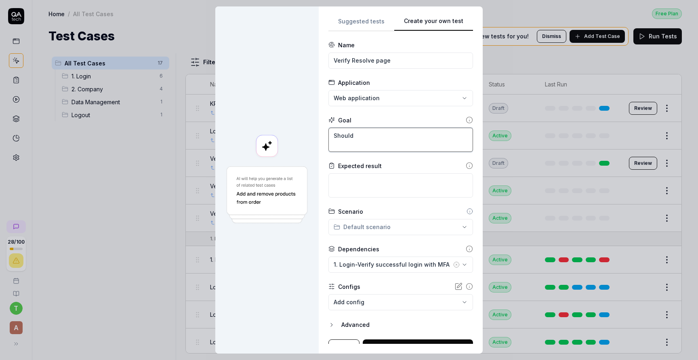
type textarea "*"
type textarea "Should l"
type textarea "*"
type textarea "Should lo"
type textarea "*"
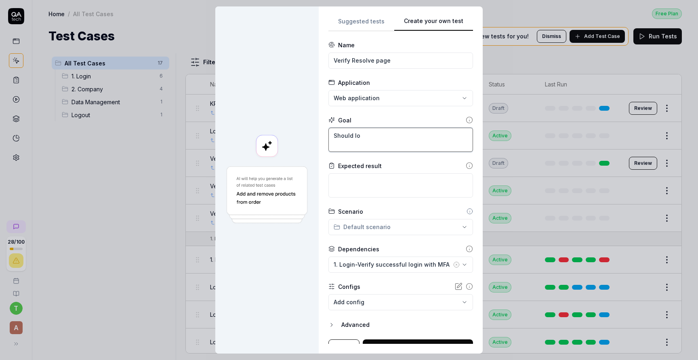
type textarea "Should loa"
type textarea "*"
type textarea "Should load"
type textarea "*"
type textarea "Should load"
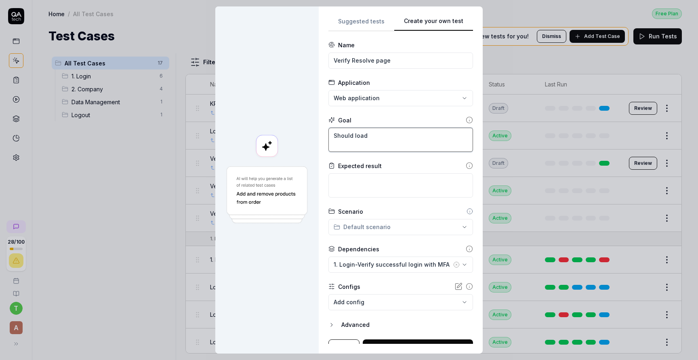
type textarea "*"
type textarea "Should load m"
type textarea "*"
type textarea "Should load my"
type textarea "*"
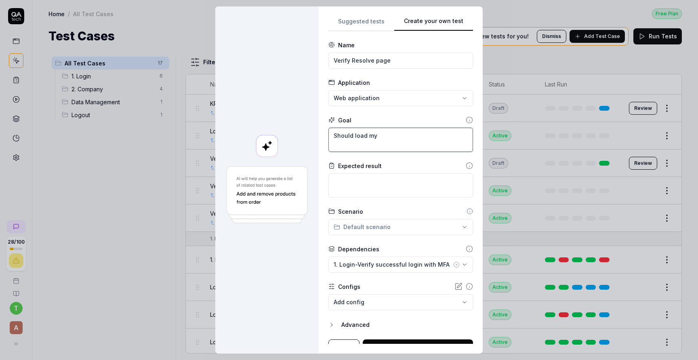
type textarea "Should load my"
type textarea "*"
type textarea "Should load my a"
type textarea "*"
type textarea "Should load my ac"
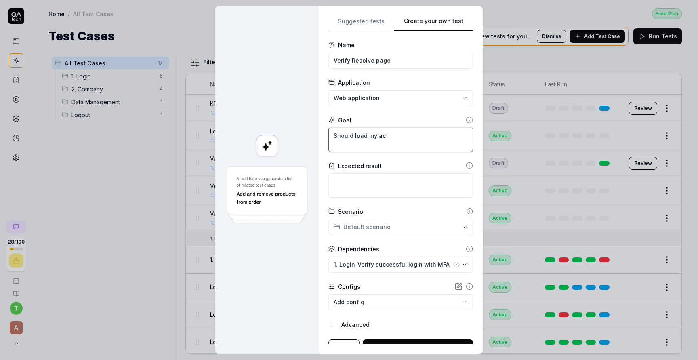
type textarea "*"
type textarea "Should load my act"
type textarea "*"
type textarea "Should load my acti"
type textarea "*"
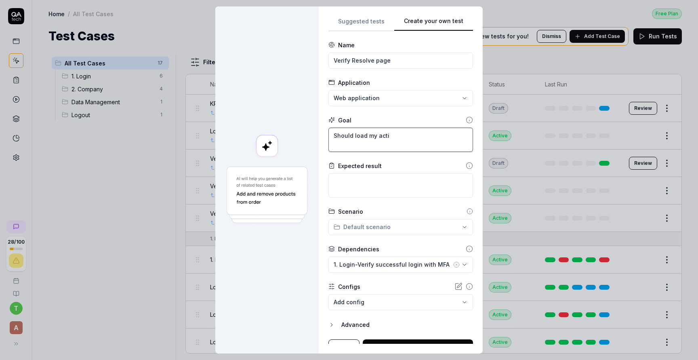
type textarea "Should load my actio"
type textarea "*"
type textarea "Should load my action"
type textarea "*"
type textarea "Should load my action"
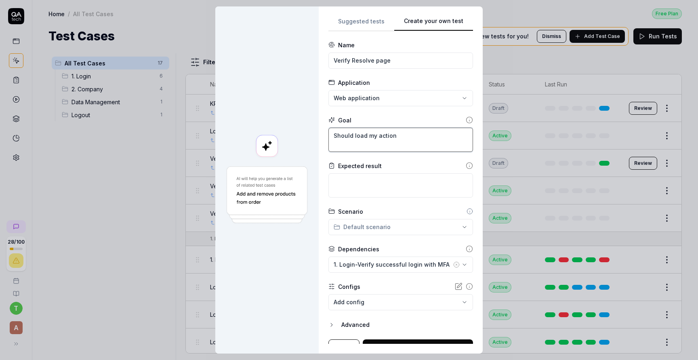
type textarea "*"
type textarea "Should load my action p"
type textarea "*"
type textarea "Should load my action pa"
type textarea "*"
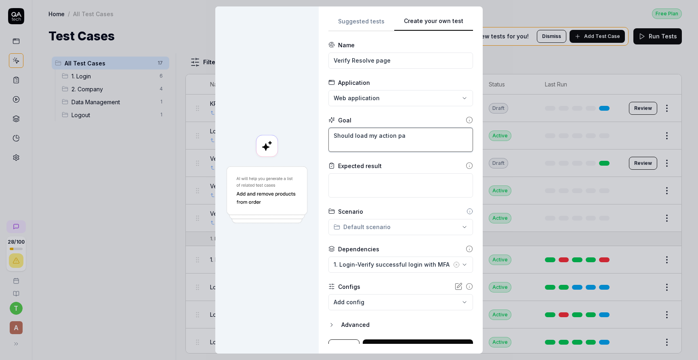
type textarea "Should load my action pal"
type textarea "*"
type textarea "Should load my action paln"
type textarea "*"
type textarea "Should load my action pal"
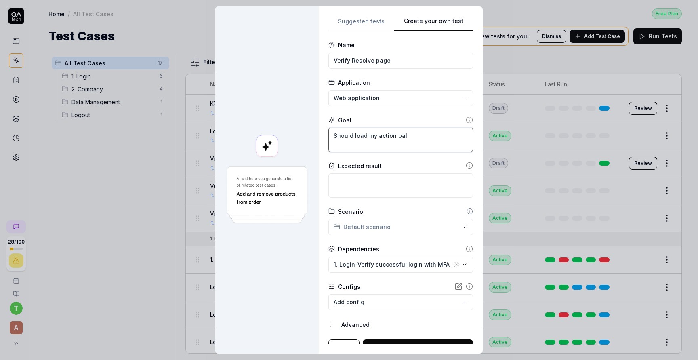
type textarea "*"
type textarea "Should load my action pa"
type textarea "*"
type textarea "Should load my action p"
type textarea "*"
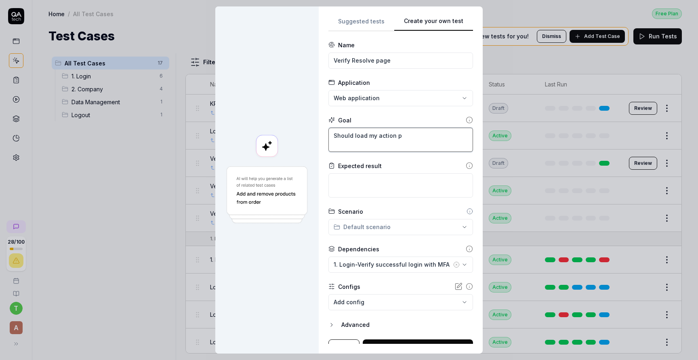
type textarea "Should load my action pl"
type textarea "*"
type textarea "Should load my action pla"
type textarea "*"
type textarea "Should load my action plan"
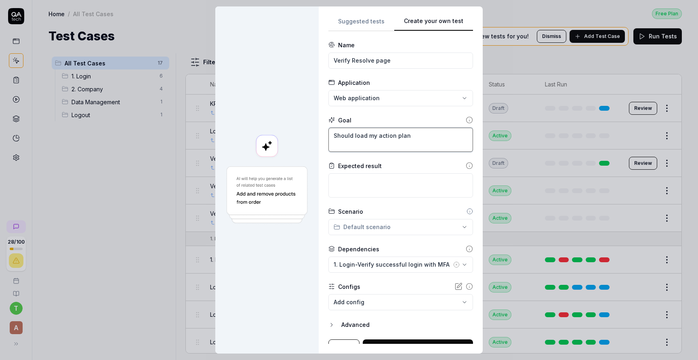
type textarea "*"
type textarea "Should load my action plan,"
type textarea "*"
type textarea "Should load my action plan,"
type textarea "*"
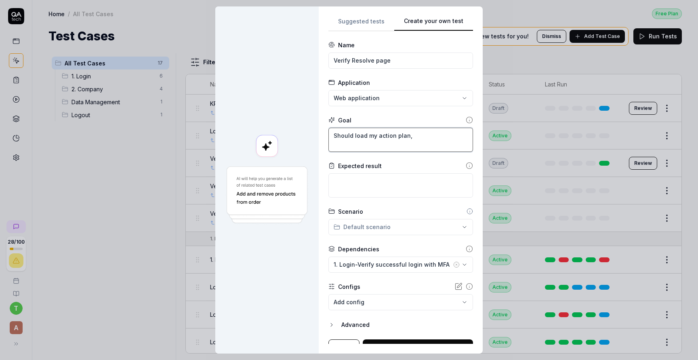
type textarea "Should load my action plan, H"
type textarea "*"
type textarea "Should load my action plan, Hi"
type textarea "*"
type textarea "Should load my action plan, Hig"
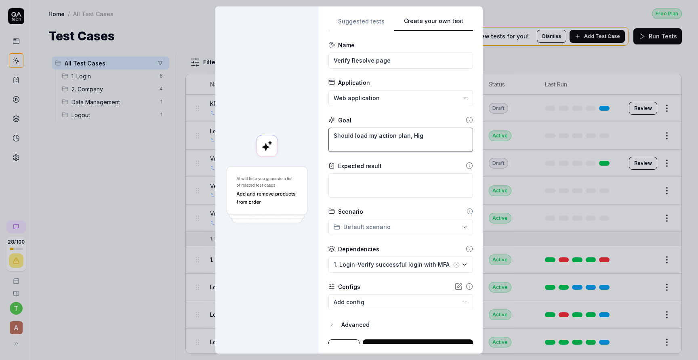
type textarea "*"
type textarea "Should load my action plan, High"
type textarea "*"
type textarea "Should load my action plan, Highe"
type textarea "*"
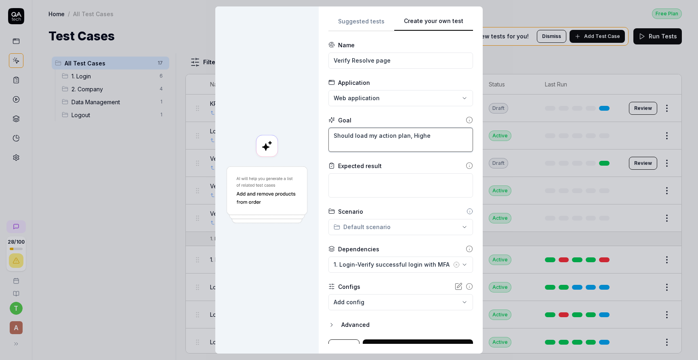
type textarea "Should load my action plan, Highes"
type textarea "*"
type textarea "Should load my action plan, Highest"
type textarea "*"
type textarea "Should load my action plan, Highest"
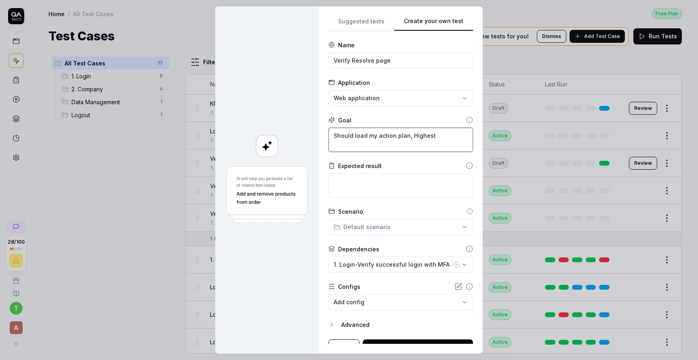
type textarea "*"
type textarea "Should load my action plan, Highest i"
type textarea "*"
type textarea "Should load my action plan, Highest im"
type textarea "*"
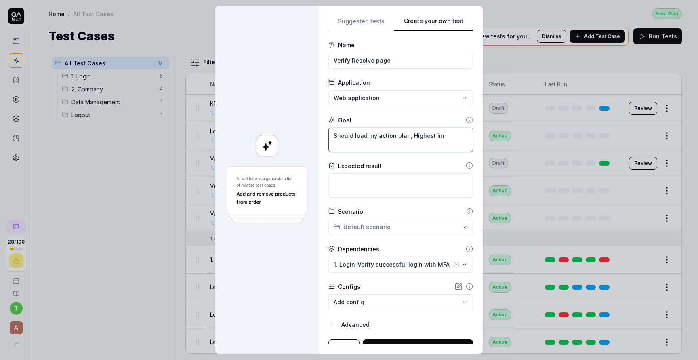
type textarea "Should load my action plan, Highest imp"
type textarea "*"
type textarea "Should load my action plan, Highest impa"
type textarea "*"
type textarea "Should load my action plan, Highest impac"
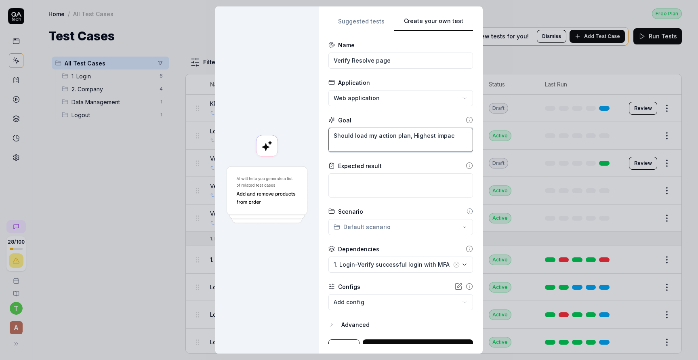
type textarea "*"
type textarea "Should load my action plan, Highest impact"
type textarea "*"
type textarea "Should load my action plan, Highest impact"
type textarea "*"
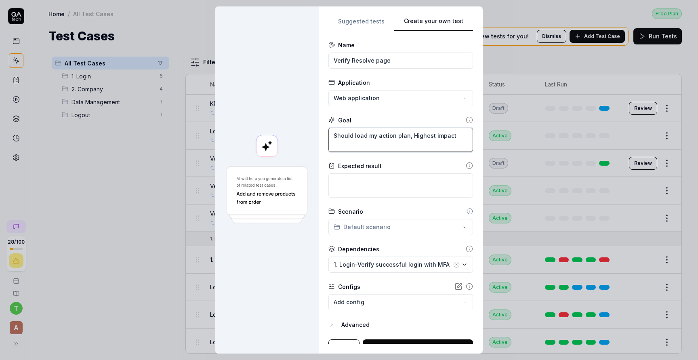
type textarea "Should load my action plan, Highest impact a"
type textarea "*"
type textarea "Should load my action plan, Highest impact ac"
type textarea "*"
type textarea "Should load my action plan, Highest impact act"
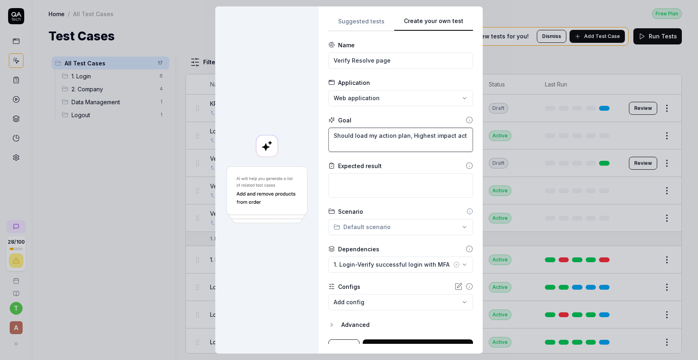
type textarea "*"
type textarea "Should load my action plan, Highest impact acti"
type textarea "*"
type textarea "Should load my action plan, Highest impact actio"
type textarea "*"
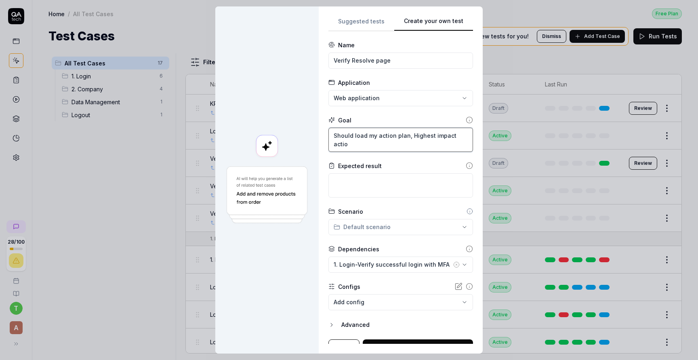
type textarea "Should load my action plan, Highest impact action"
type textarea "*"
type textarea "Should load my action plan, Highest impact actions"
type textarea "*"
type textarea "Should load my action plan, Highest impact actions"
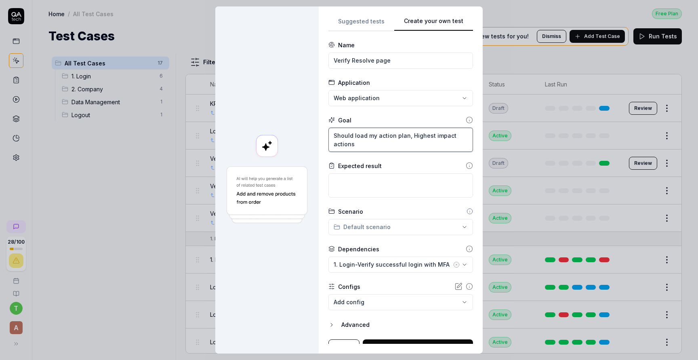
type textarea "*"
type textarea "Should load my action plan, Highest impact actions a"
type textarea "*"
type textarea "Should load my action plan, Highest impact actions an"
type textarea "*"
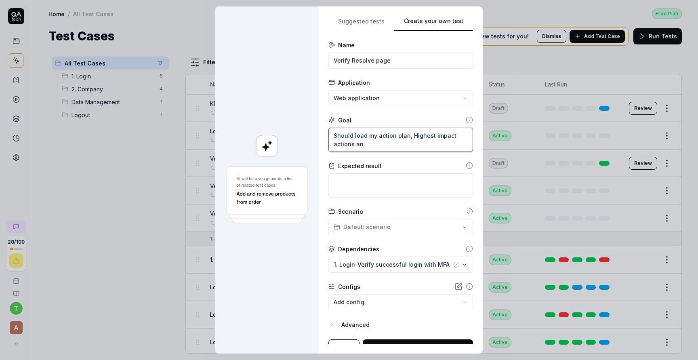
type textarea "Should load my action plan, Highest impact actions and"
type textarea "*"
type textarea "Should load my action plan, Highest impact actions and"
type textarea "*"
type textarea "Should load my action plan, Highest impact actions and a"
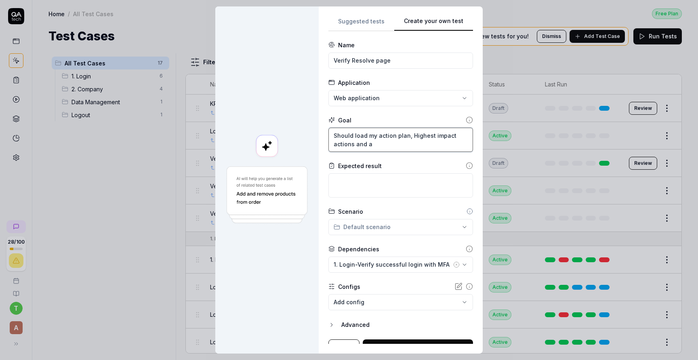
type textarea "*"
type textarea "Should load my action plan, Highest impact actions and al"
type textarea "*"
type textarea "Should load my action plan, Highest impact actions and all"
type textarea "*"
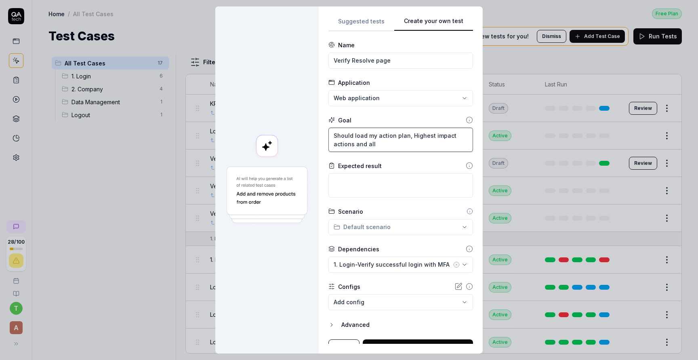
type textarea "Should load my action plan, Highest impact actions and all"
type textarea "*"
type textarea "Should load my action plan, Highest impact actions and all a"
type textarea "*"
type textarea "Should load my action plan, Highest impact actions and all ac"
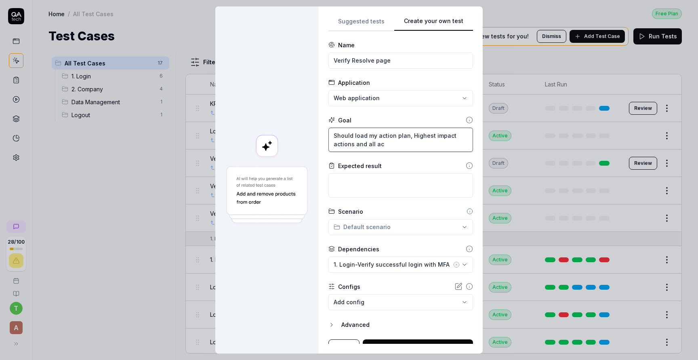
type textarea "*"
type textarea "Should load my action plan, Highest impact actions and all act"
type textarea "*"
type textarea "Should load my action plan, Highest impact actions and all acti"
type textarea "*"
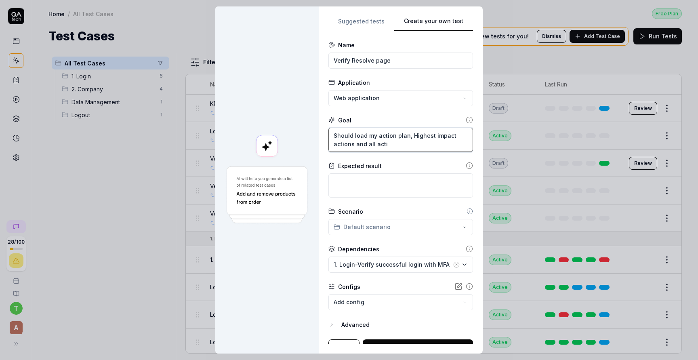
type textarea "Should load my action plan, Highest impact actions and all actio"
type textarea "*"
type textarea "Should load my action plan, Highest impact actions and all action"
type textarea "*"
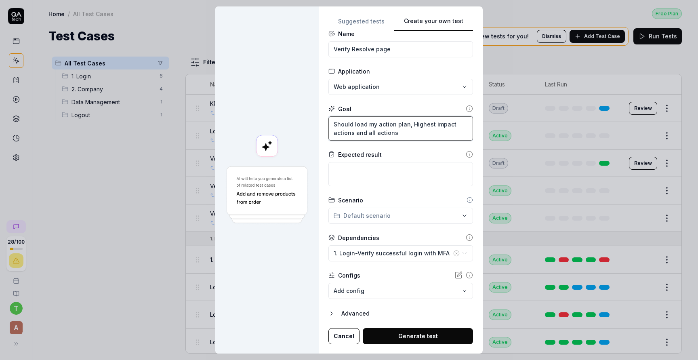
type textarea "Should load my action plan, Highest impact actions and all actions"
click at [423, 331] on button "Generate test" at bounding box center [418, 336] width 110 height 16
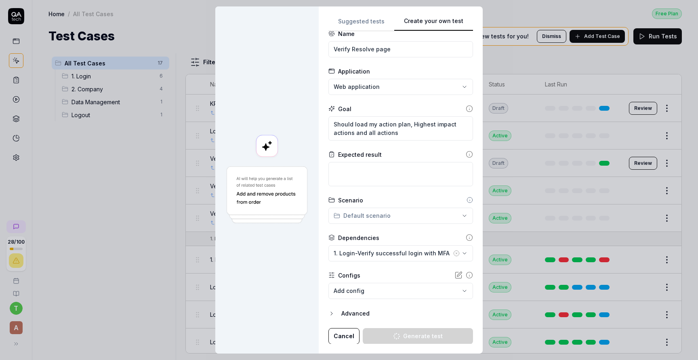
type textarea "*"
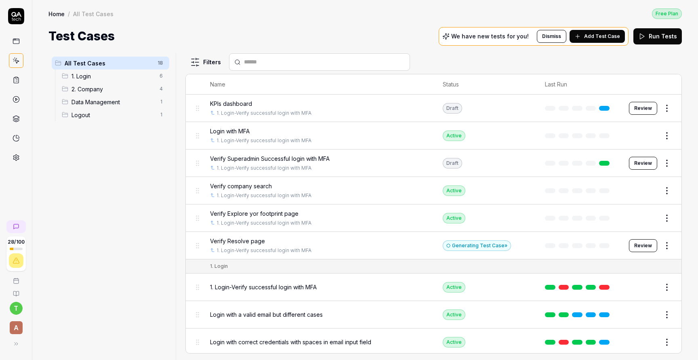
click at [129, 83] on div "2. Company 4" at bounding box center [114, 88] width 111 height 13
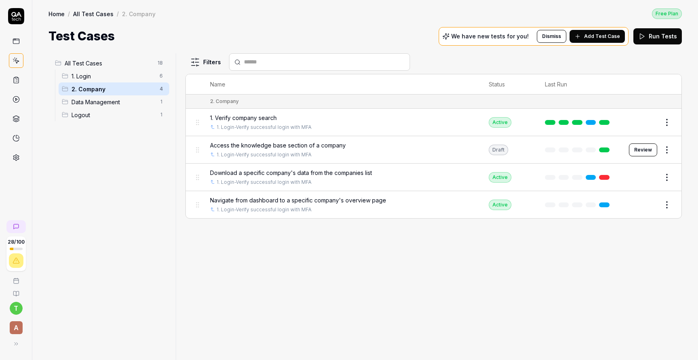
click at [114, 73] on span "1. Login" at bounding box center [112, 76] width 83 height 8
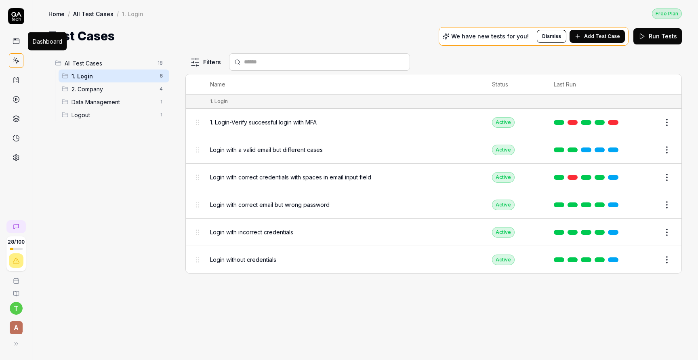
click at [17, 41] on icon at bounding box center [16, 41] width 7 height 7
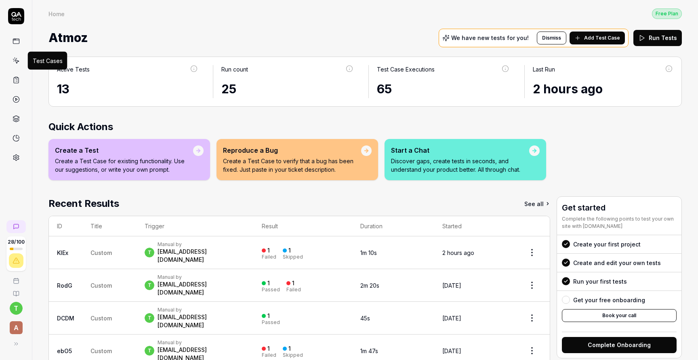
click at [18, 63] on icon at bounding box center [16, 60] width 7 height 7
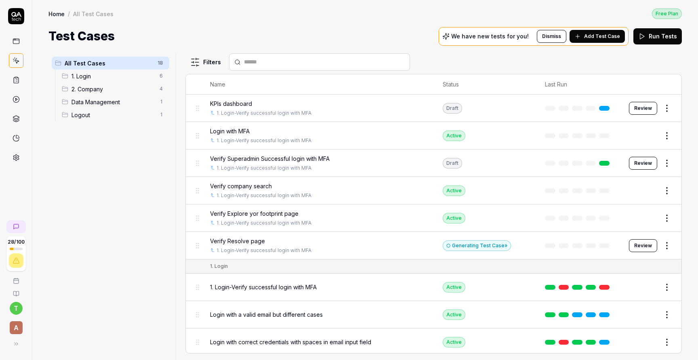
click at [104, 87] on span "2. Company" at bounding box center [112, 89] width 83 height 8
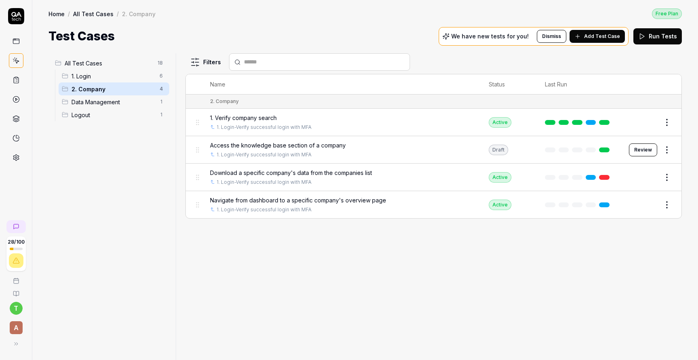
click at [13, 48] on link at bounding box center [16, 41] width 15 height 15
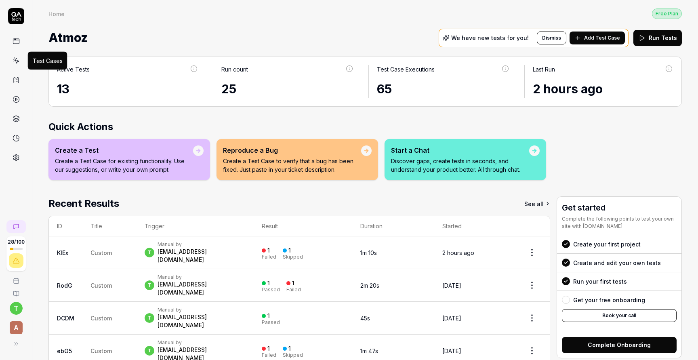
click at [14, 61] on icon at bounding box center [16, 60] width 7 height 7
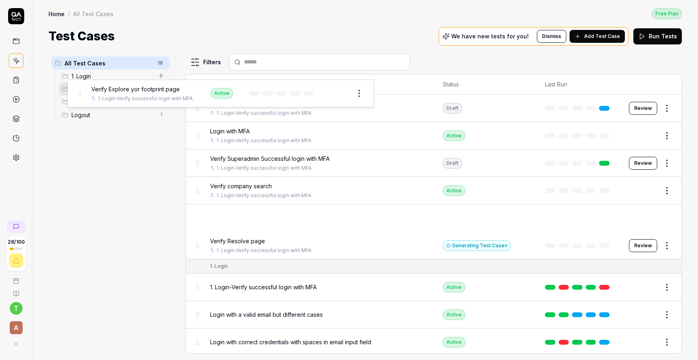
drag, startPoint x: 198, startPoint y: 216, endPoint x: 80, endPoint y: 92, distance: 171.0
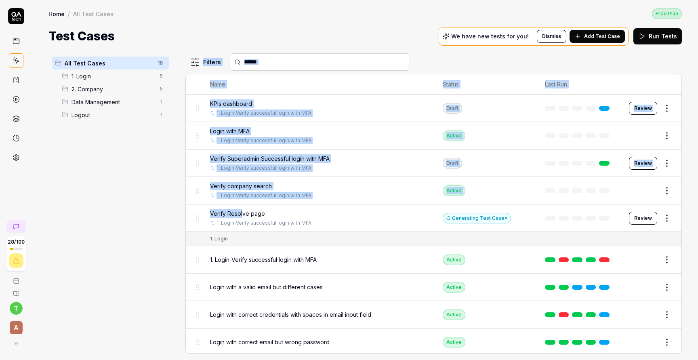
drag, startPoint x: 241, startPoint y: 212, endPoint x: 169, endPoint y: 150, distance: 95.6
click at [169, 150] on div "All Test Cases 18 1. Login 6 2. Company 5 Data Management 1 Logout 1 Filters Na…" at bounding box center [364, 206] width 633 height 306
click at [180, 159] on div at bounding box center [179, 206] width 10 height 306
click at [311, 22] on div "Home / All Test Cases Free Plan Home / All Test Cases Free Plan Test Cases We h…" at bounding box center [364, 22] width 665 height 45
drag, startPoint x: 252, startPoint y: 212, endPoint x: 126, endPoint y: 124, distance: 152.5
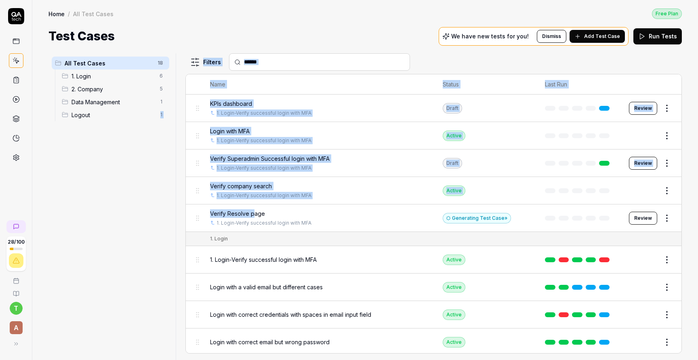
click at [127, 124] on div "All Test Cases 18 1. Login 6 2. Company 5 Data Management 1 Logout 1 Filters Na…" at bounding box center [364, 206] width 633 height 306
click at [238, 23] on div "Home / All Test Cases Free Plan Home / All Test Cases Free Plan Test Cases We h…" at bounding box center [364, 22] width 665 height 45
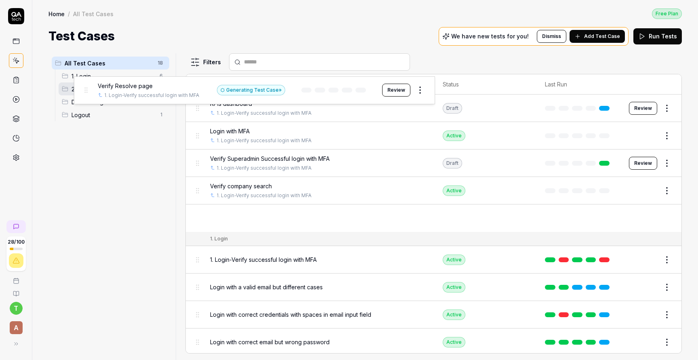
drag, startPoint x: 199, startPoint y: 216, endPoint x: 87, endPoint y: 90, distance: 168.7
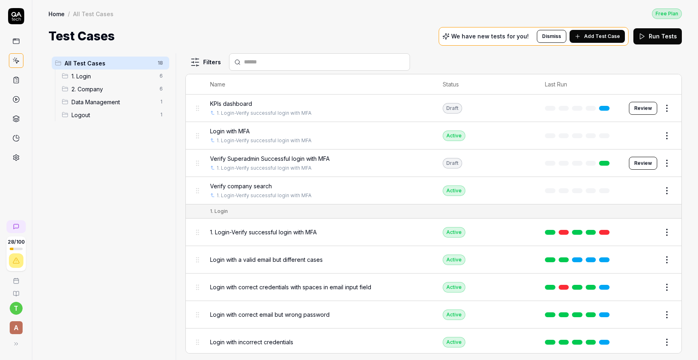
click at [110, 77] on span "1. Login" at bounding box center [112, 76] width 83 height 8
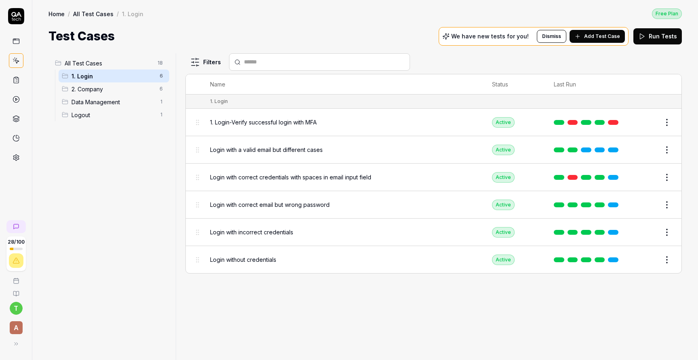
click at [90, 83] on div "2. Company 6" at bounding box center [114, 88] width 111 height 13
